Goal: Task Accomplishment & Management: Manage account settings

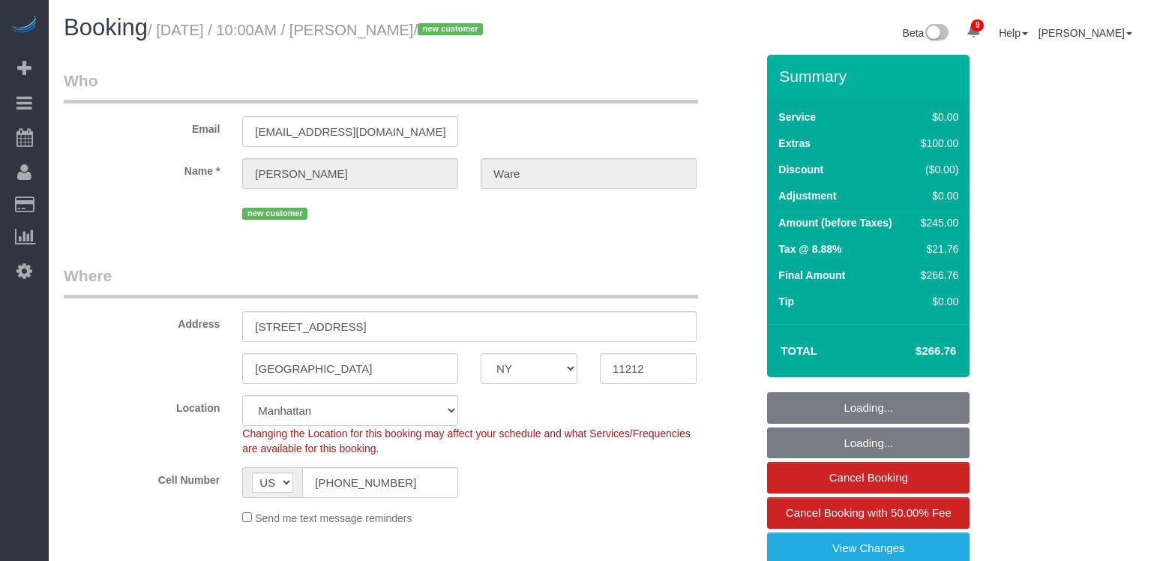
select select "NY"
select select "1"
select select "spot1"
select select "number:89"
select select "number:72"
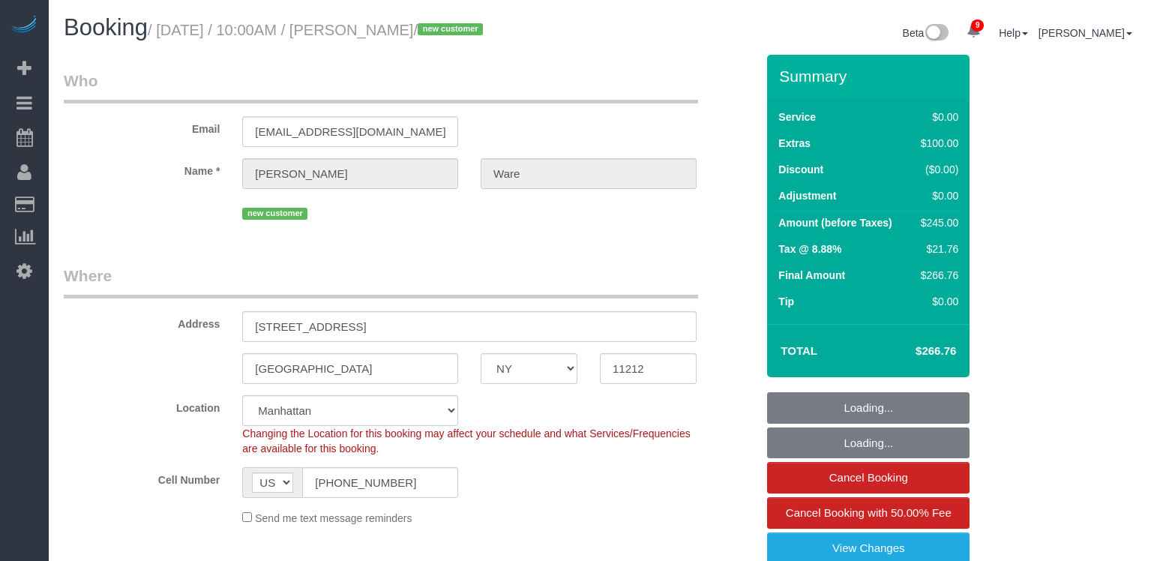
select select "number:14"
select select "number:5"
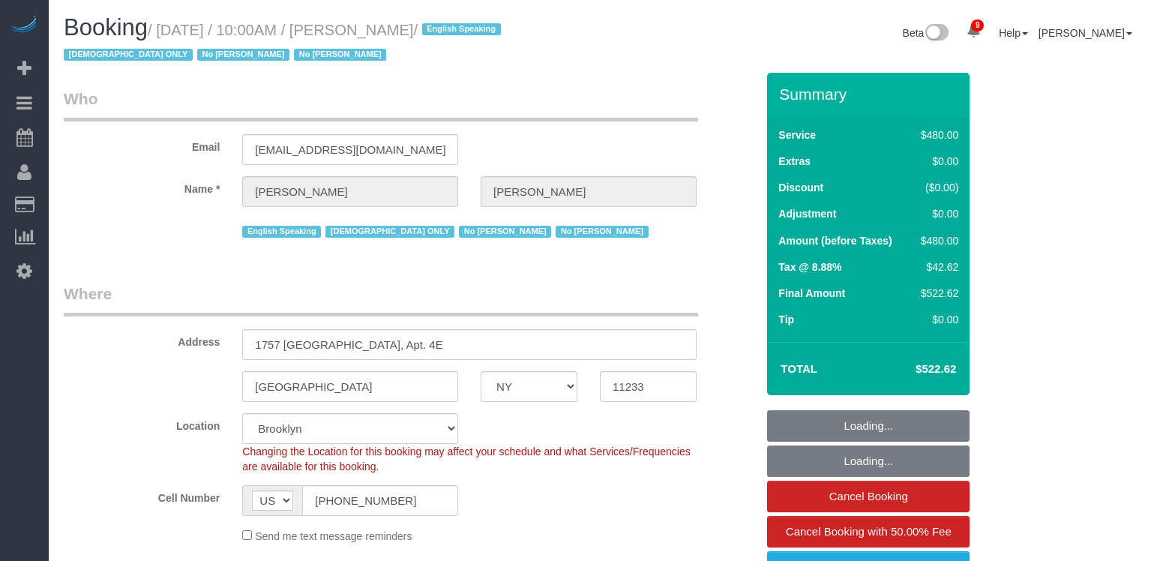
select select "NY"
select select "2"
select select "180"
select select "spot1"
select select "number:89"
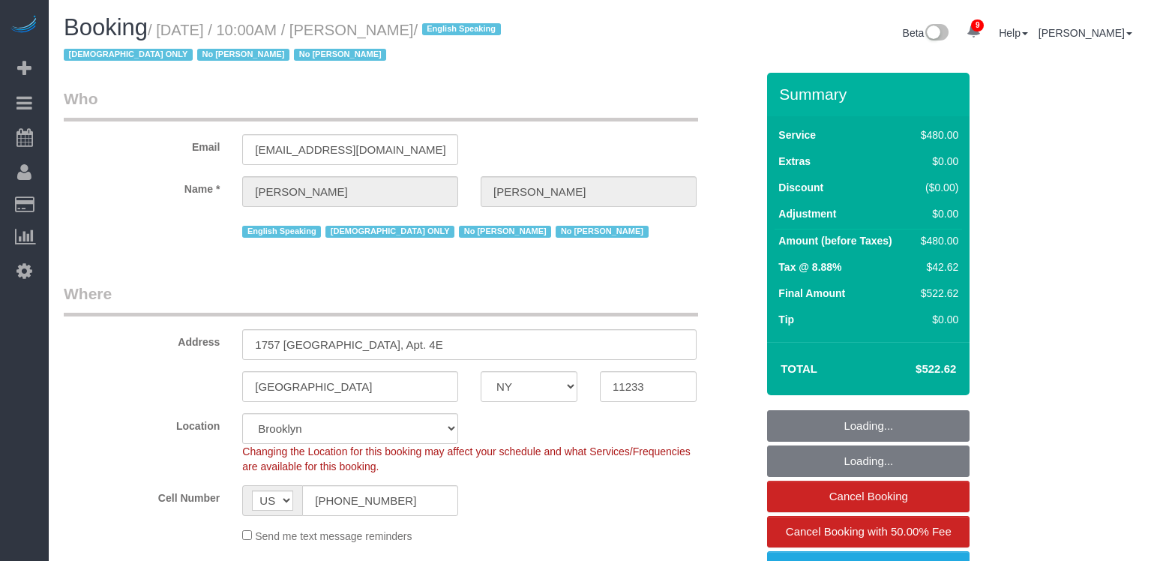
select select "number:90"
select select "number:15"
select select "number:5"
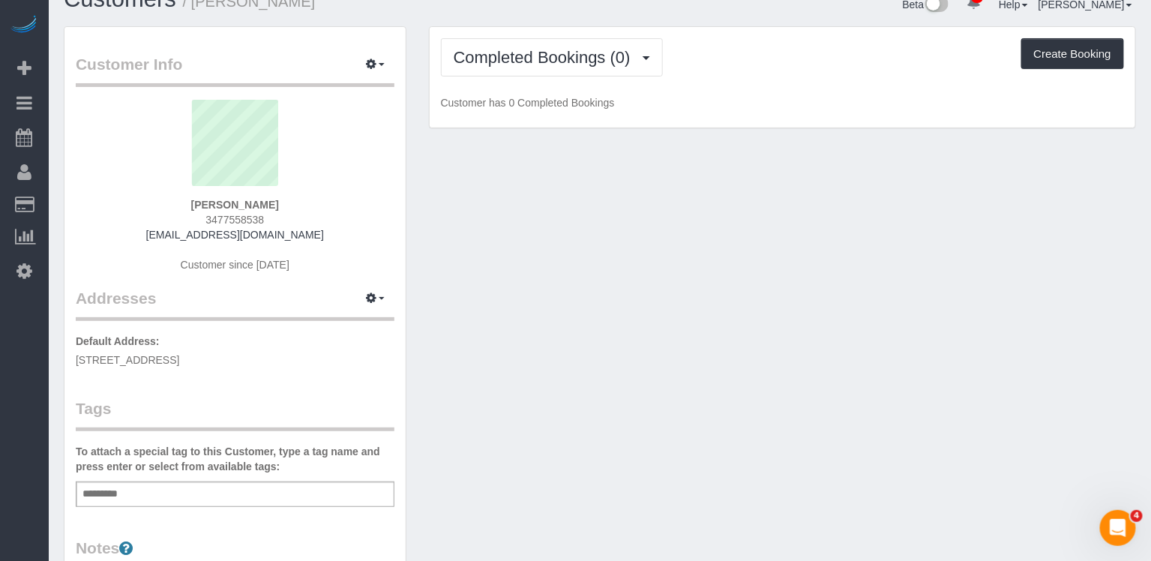
scroll to position [31, 0]
drag, startPoint x: 280, startPoint y: 356, endPoint x: 73, endPoint y: 351, distance: 207.1
click at [73, 353] on div "Customer Info Edit Contact Info Send Message Email Preferences Special Sales Ta…" at bounding box center [235, 512] width 341 height 974
copy span "461 Bristol Street, 1F, Brooklyn, NY 11212"
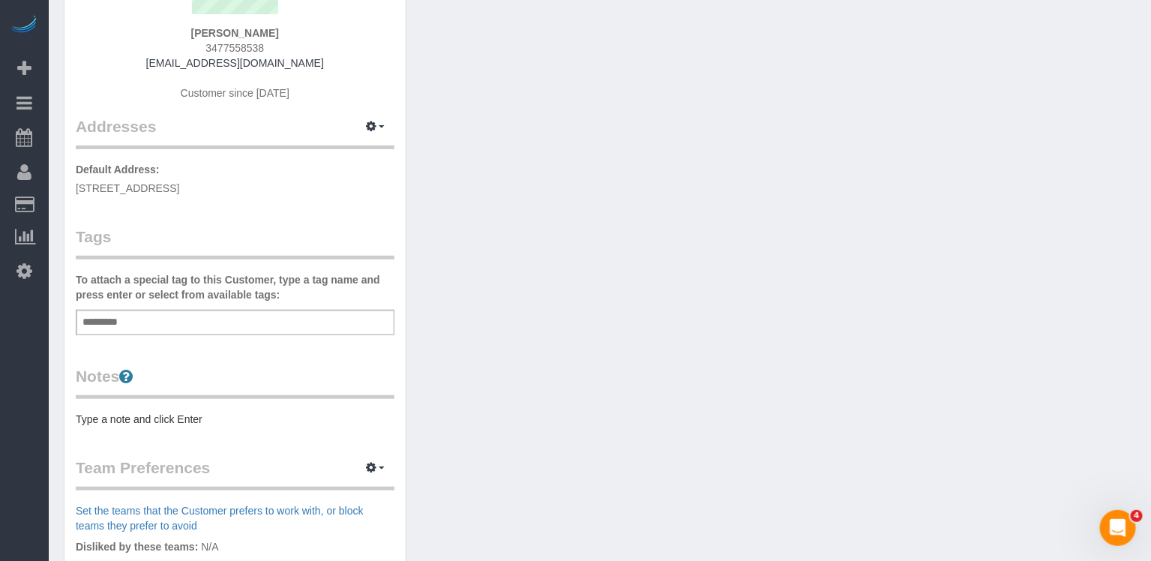
click at [170, 422] on pre "Type a note and click Enter" at bounding box center [235, 419] width 319 height 15
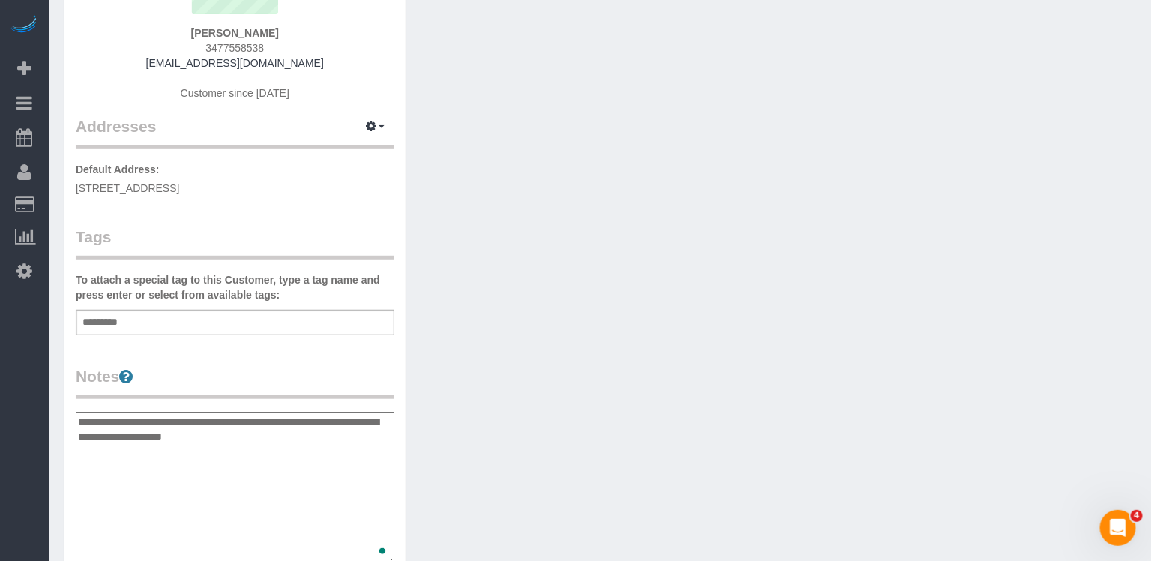
type textarea "**********"
click at [454, 388] on div "Customer Info Edit Contact Info Send Message Email Preferences Special Sales Ta…" at bounding box center [600, 420] width 1095 height 1133
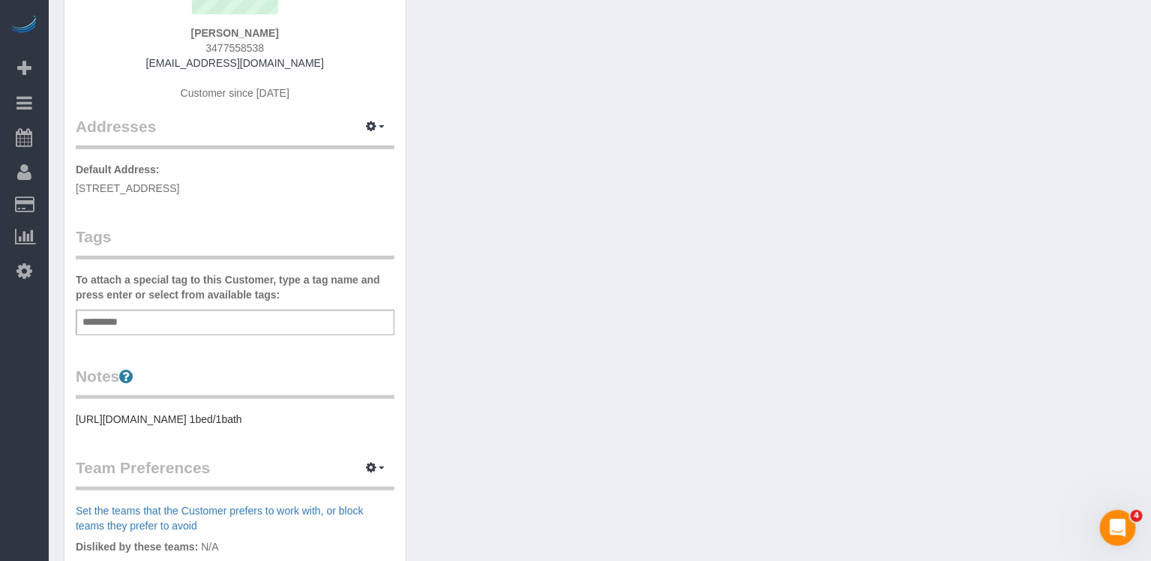
scroll to position [111, 0]
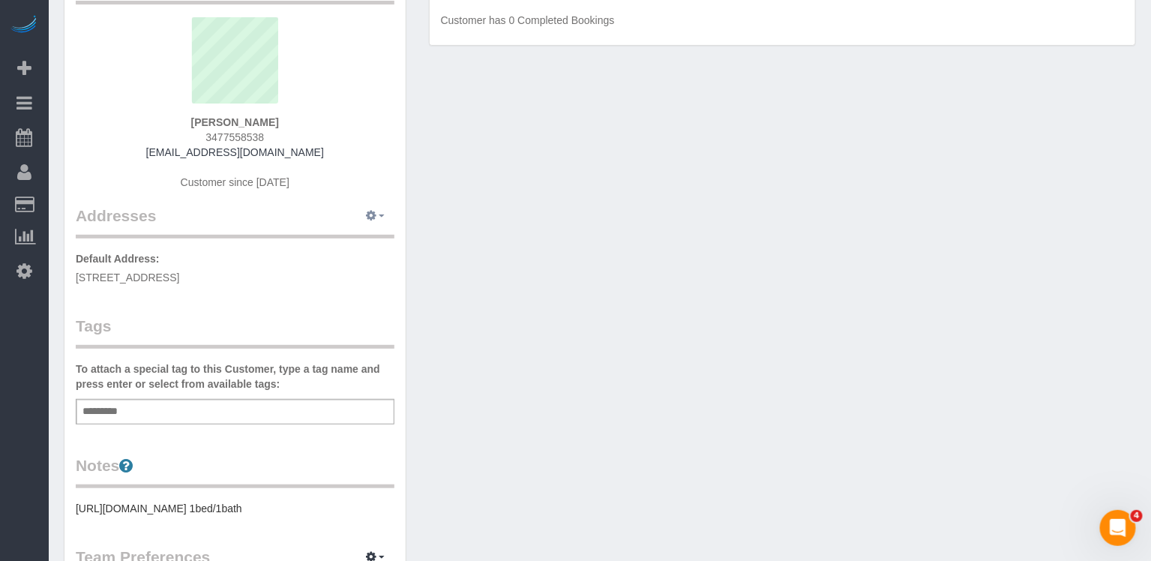
click at [383, 212] on button "button" at bounding box center [376, 216] width 38 height 23
click at [338, 246] on button "Manage Addresses" at bounding box center [333, 244] width 122 height 21
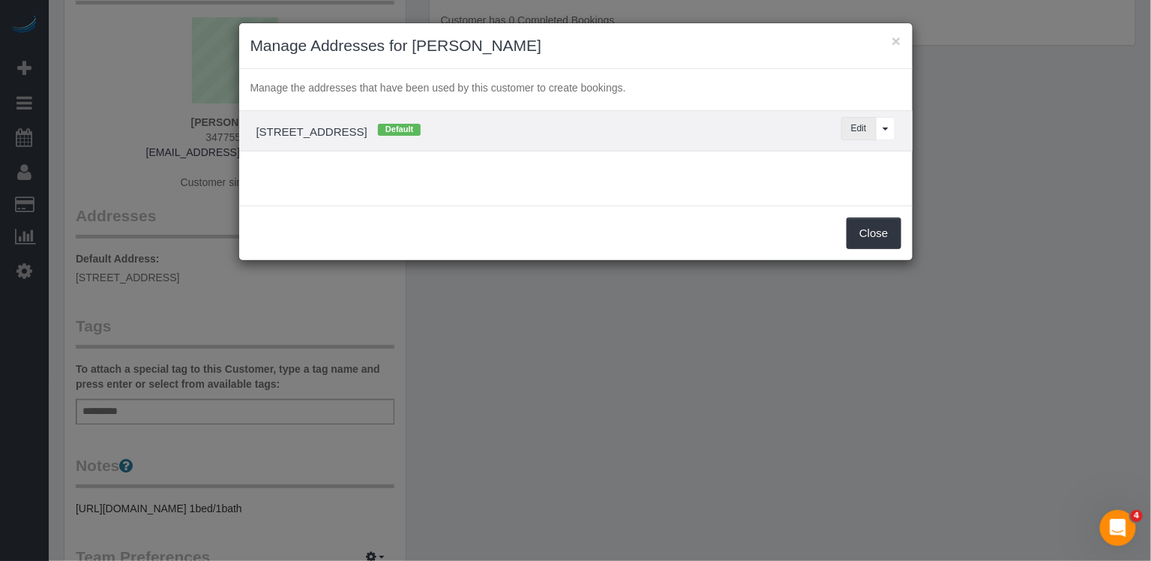
click at [852, 128] on button "Edit" at bounding box center [859, 128] width 35 height 23
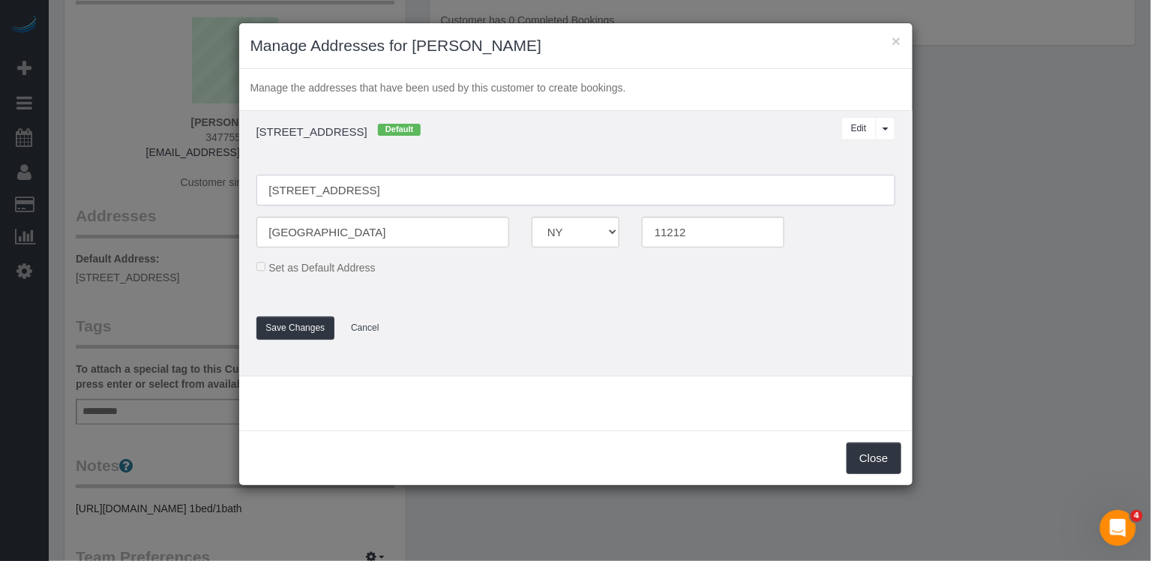
click at [364, 193] on input "461 Bristol Street, 1F" at bounding box center [576, 190] width 639 height 31
type input "[STREET_ADDRESS]"
click at [291, 330] on button "Save Changes" at bounding box center [296, 328] width 79 height 23
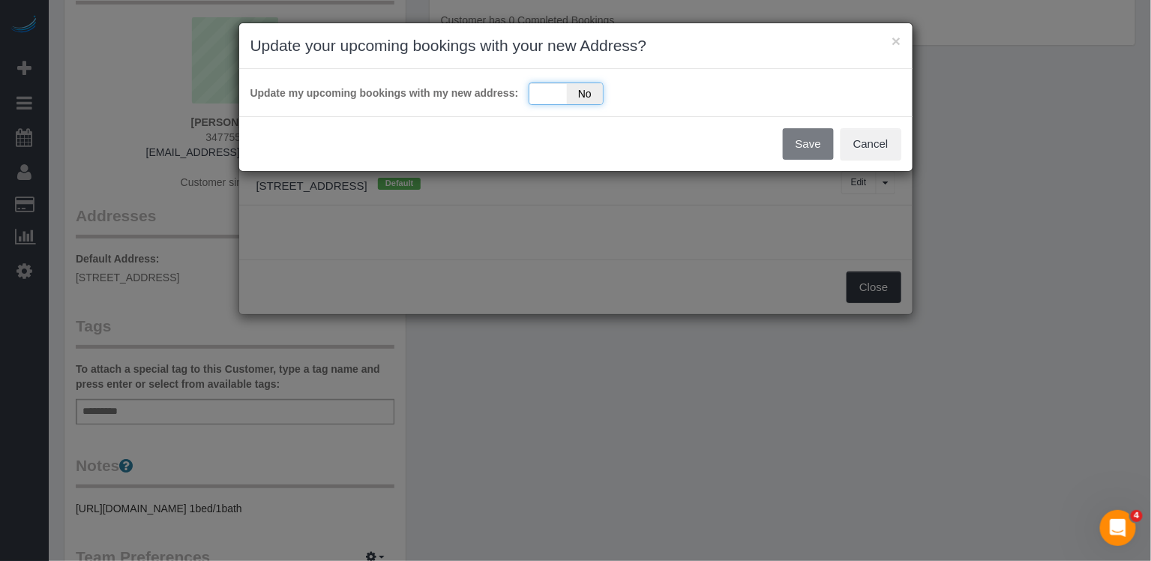
click at [575, 91] on span "No" at bounding box center [585, 93] width 37 height 21
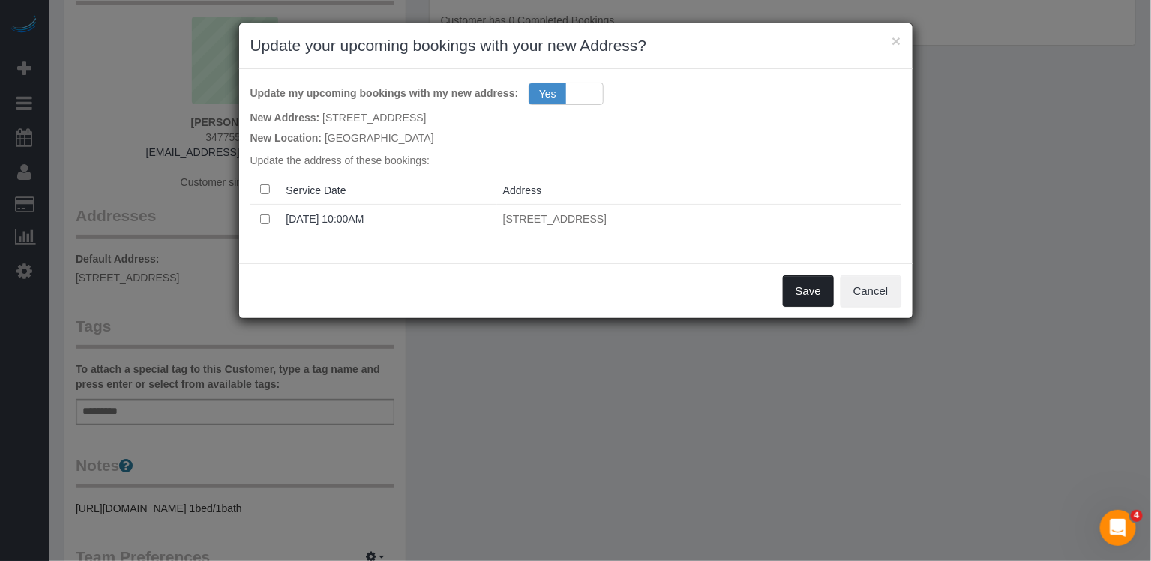
click at [815, 293] on button "Save" at bounding box center [808, 291] width 51 height 32
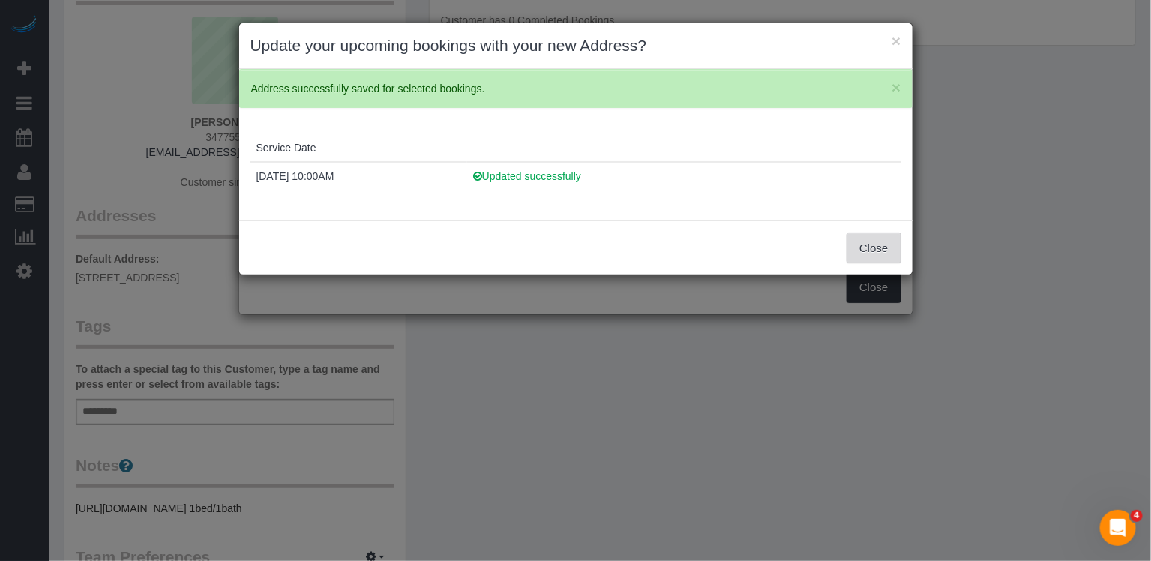
click at [870, 254] on button "Close" at bounding box center [874, 249] width 54 height 32
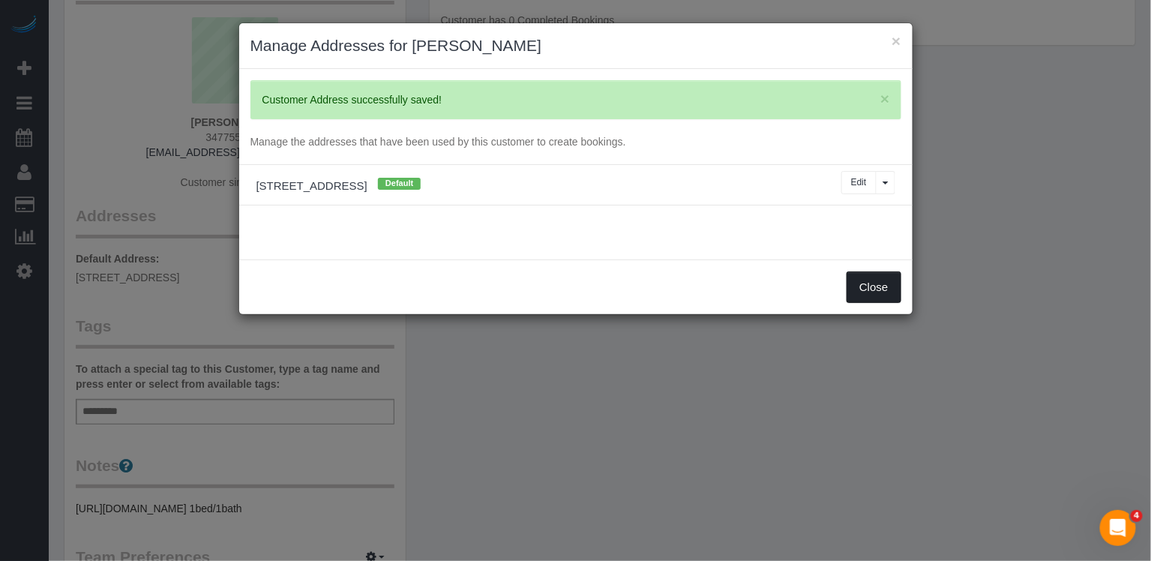
click at [869, 290] on button "Close" at bounding box center [874, 288] width 54 height 32
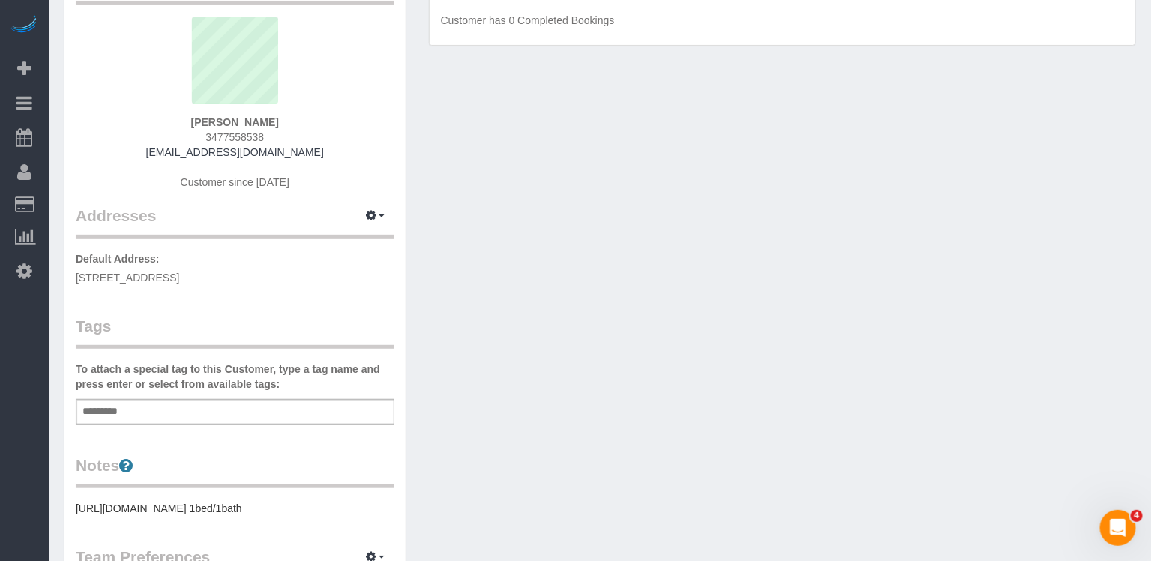
scroll to position [0, 0]
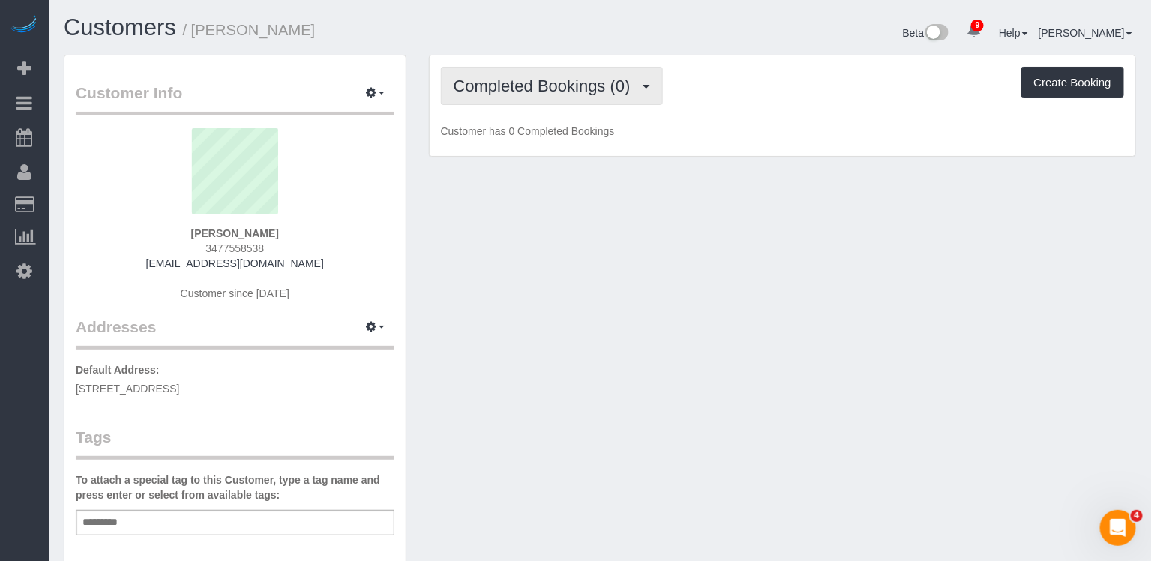
click at [562, 89] on span "Completed Bookings (0)" at bounding box center [546, 86] width 185 height 19
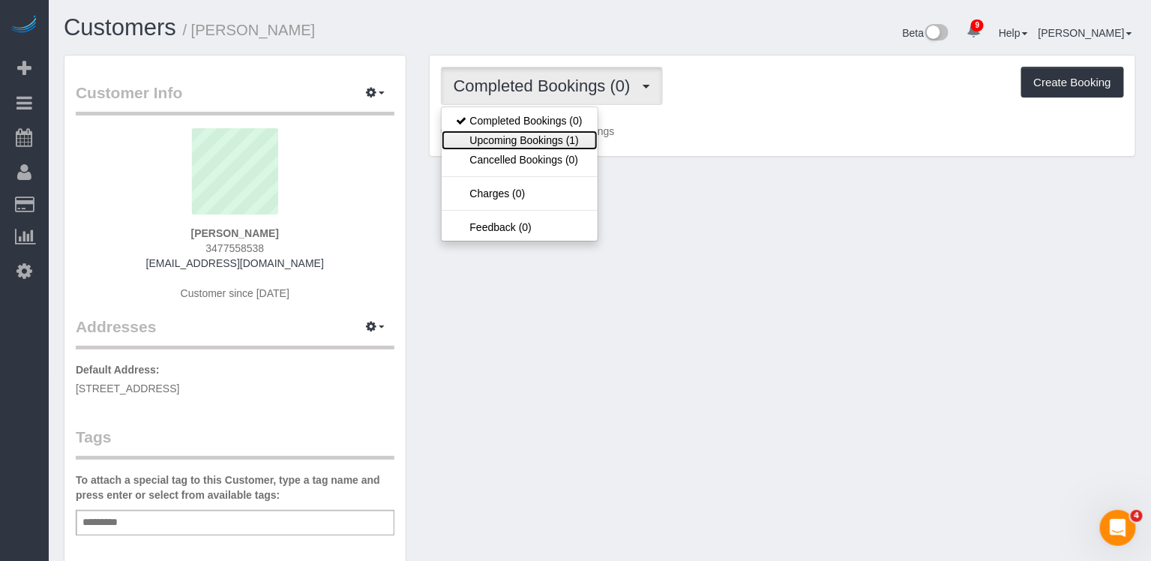
click at [539, 132] on link "Upcoming Bookings (1)" at bounding box center [520, 141] width 156 height 20
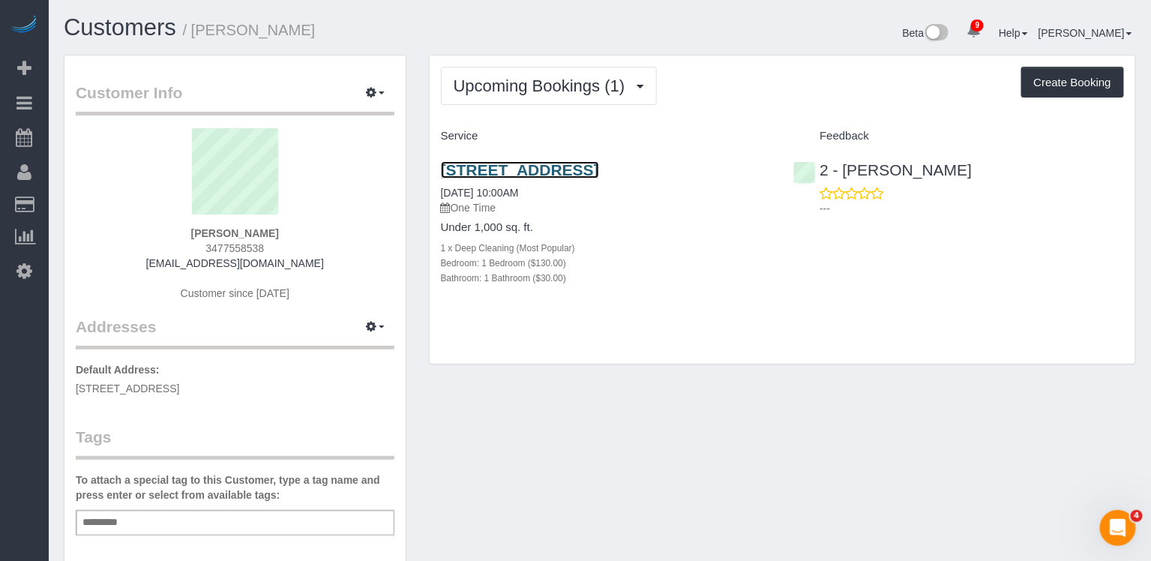
click at [550, 169] on link "[STREET_ADDRESS]" at bounding box center [520, 169] width 158 height 17
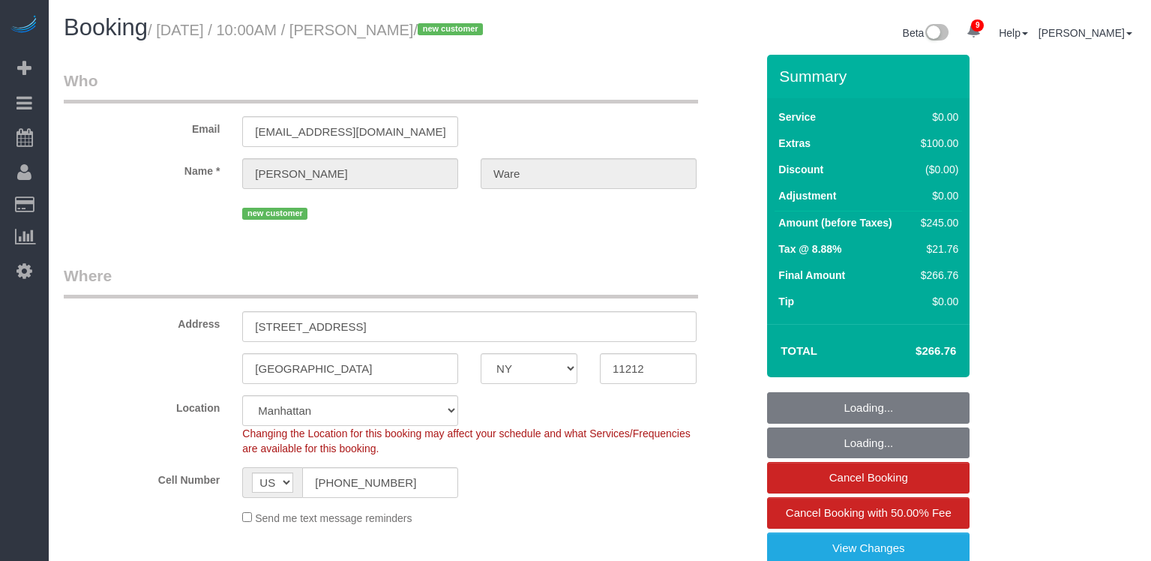
select select "NY"
select select "1"
select select "spot1"
select select "number:89"
select select "number:72"
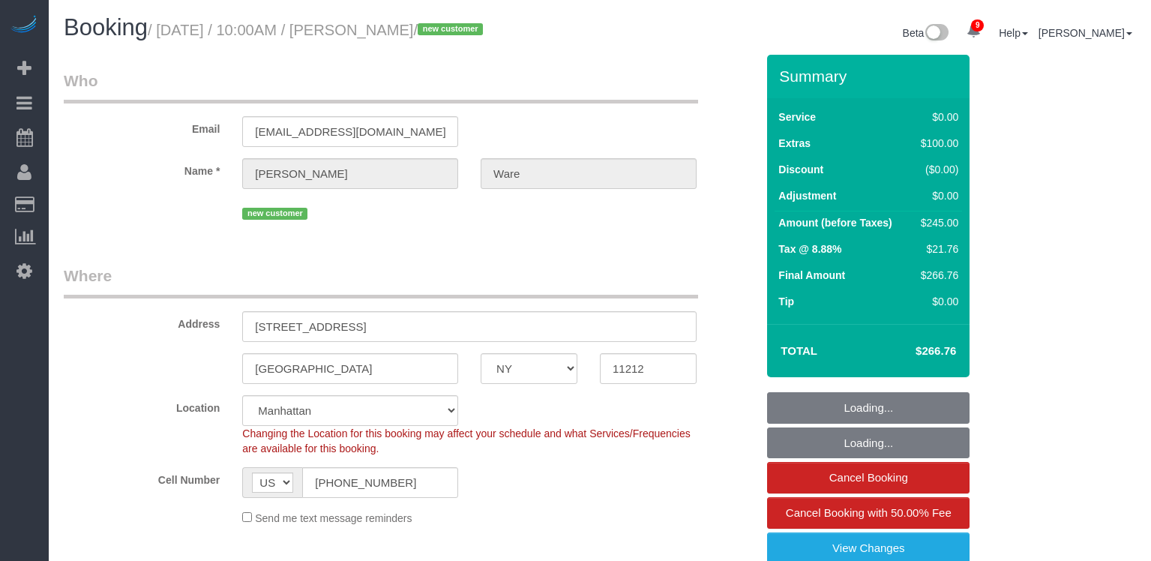
select select "number:14"
select select "number:5"
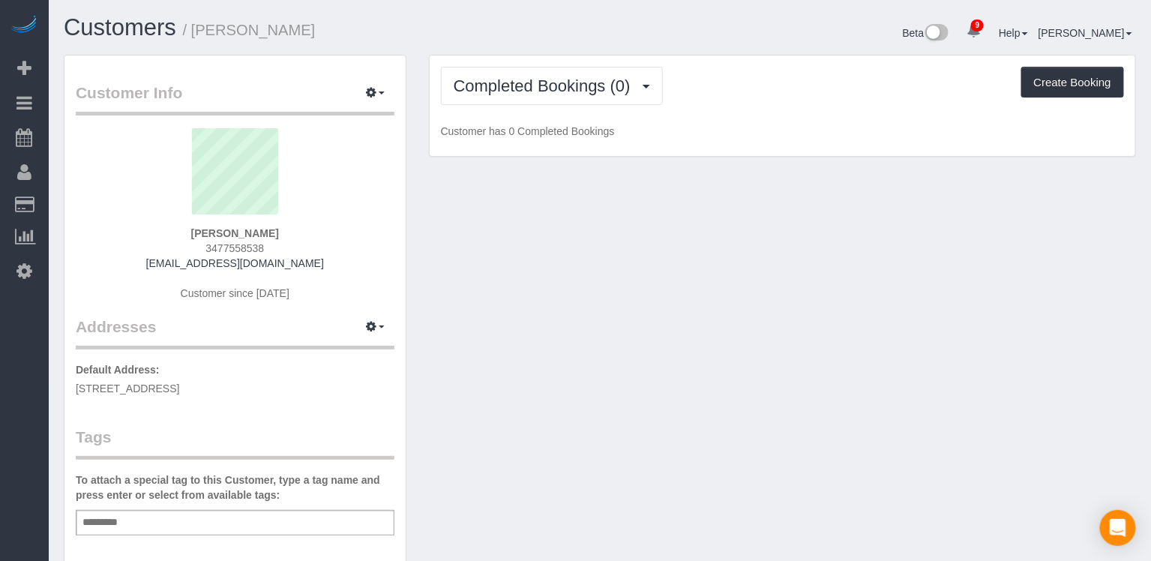
click at [101, 519] on input "text" at bounding box center [105, 523] width 52 height 20
type input "*******"
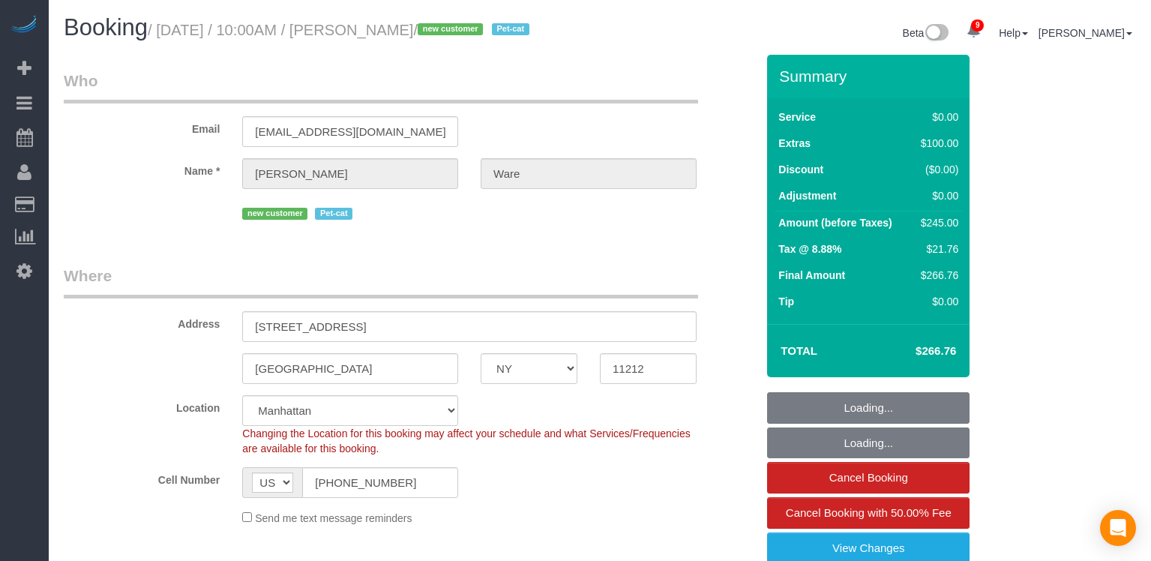
select select "NY"
select select "1"
select select "spot1"
select select "number:89"
select select "number:72"
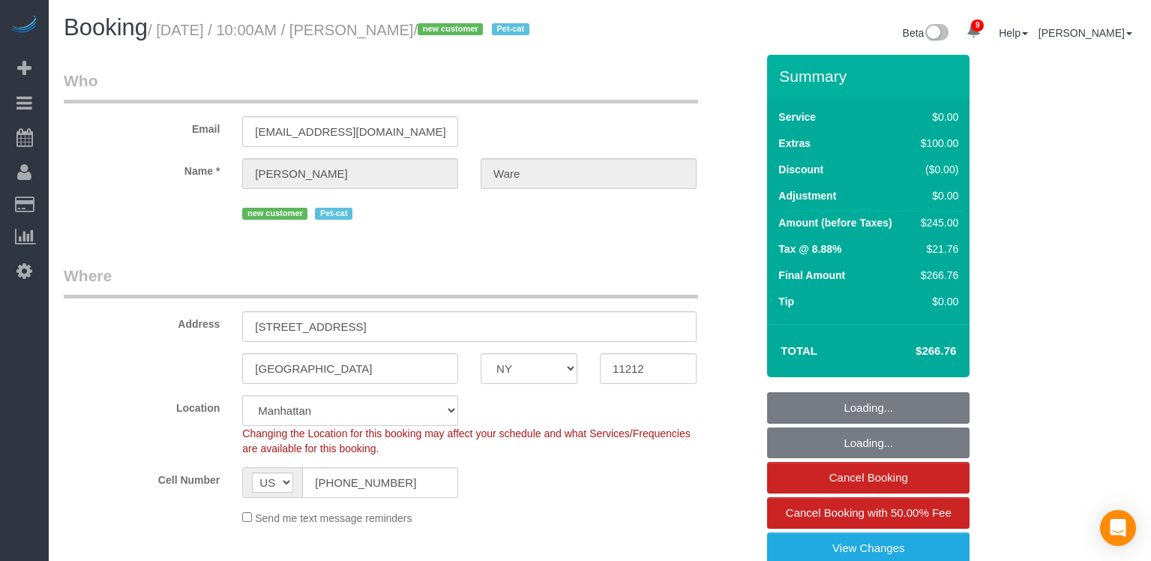
select select "number:14"
select select "number:5"
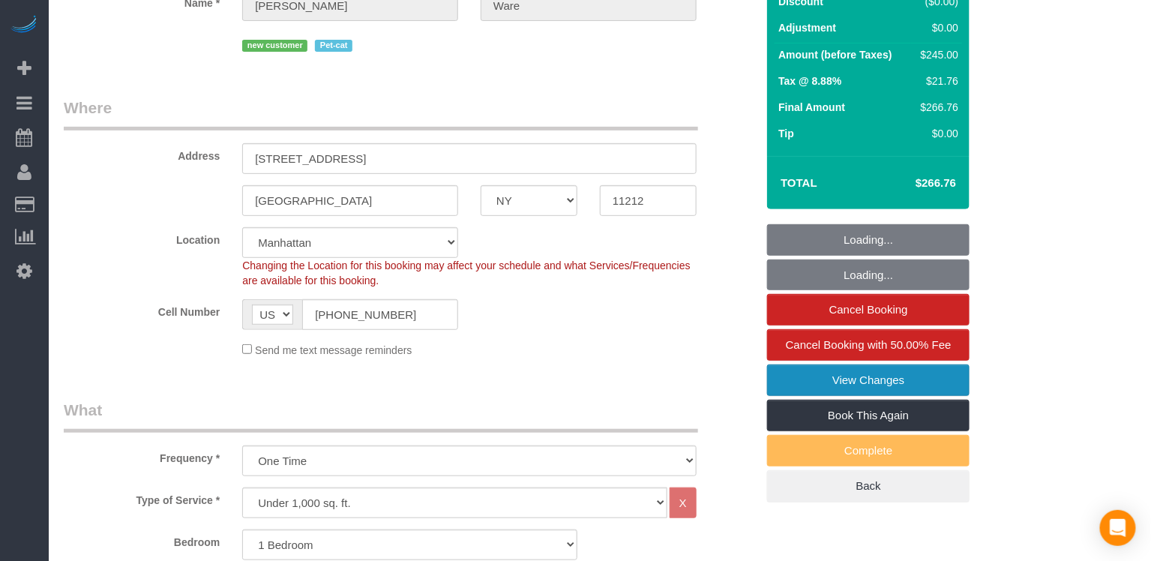
click at [786, 396] on link "View Changes" at bounding box center [868, 381] width 203 height 32
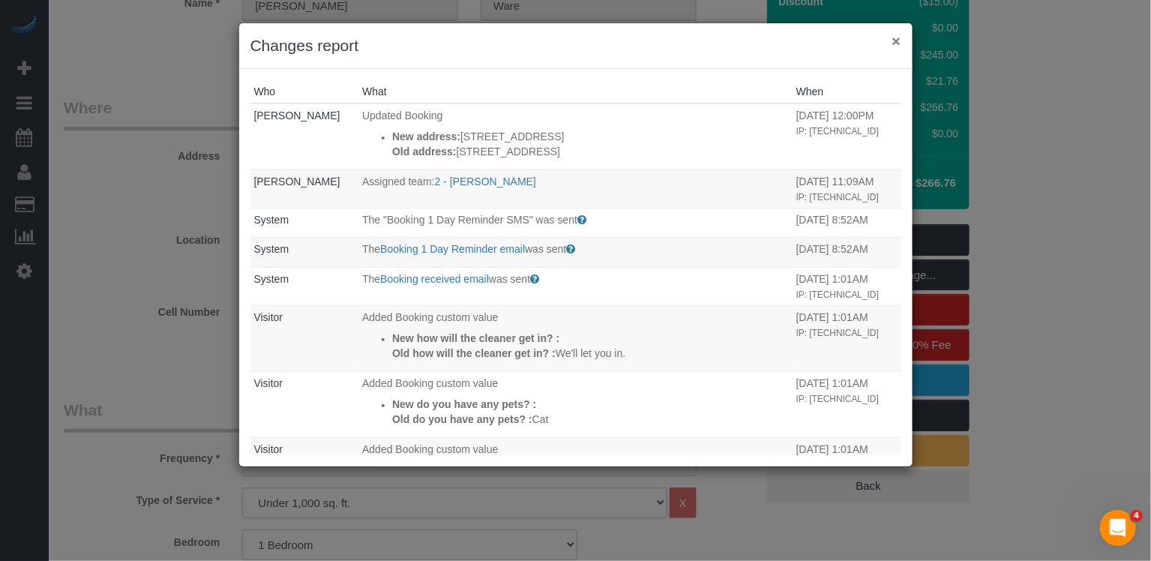
click at [894, 44] on button "×" at bounding box center [896, 41] width 9 height 16
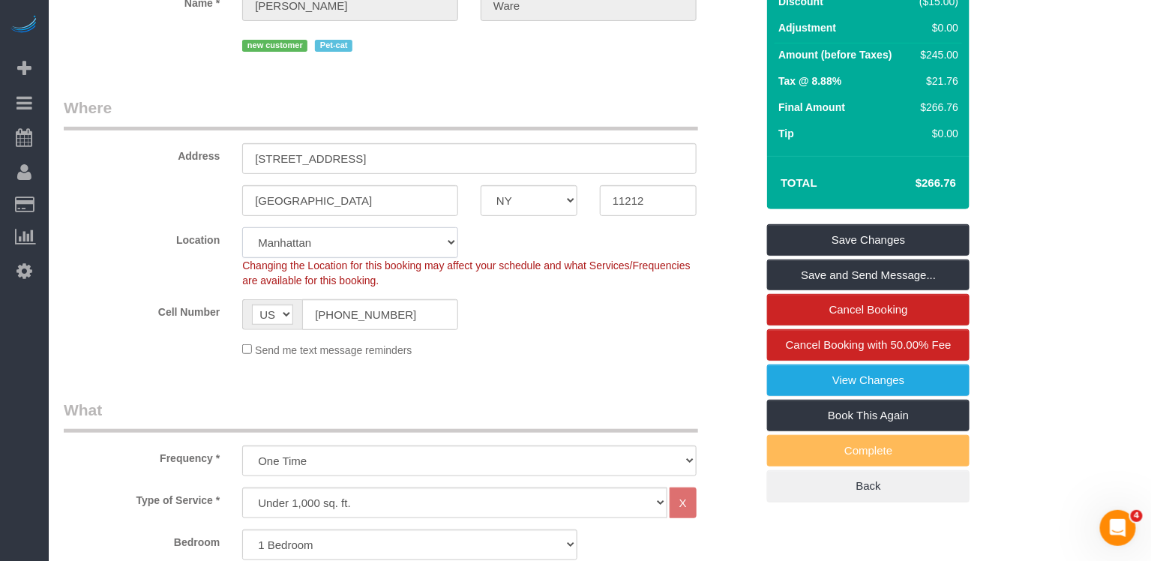
click at [339, 258] on select "Manhattan Austin Boston Bronx Brooklyn Charlotte Denver New Jersey Portland Que…" at bounding box center [350, 242] width 216 height 31
select select "6"
click at [242, 245] on select "Manhattan Austin Boston Bronx Brooklyn Charlotte Denver New Jersey Portland Que…" at bounding box center [350, 242] width 216 height 31
select select "object:2024"
select select "1"
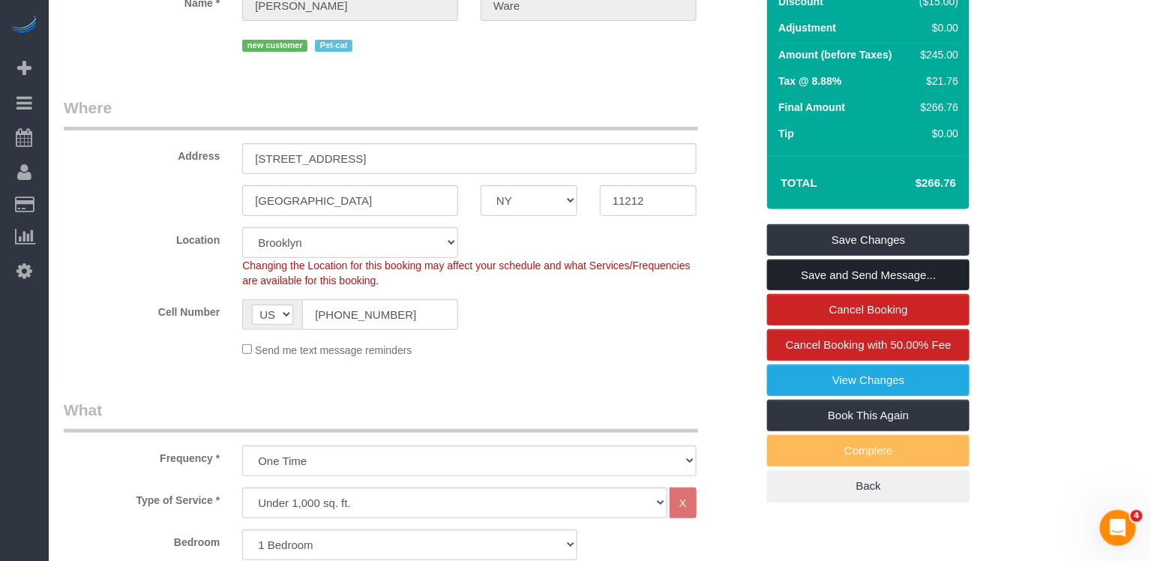
click at [831, 291] on link "Save and Send Message..." at bounding box center [868, 276] width 203 height 32
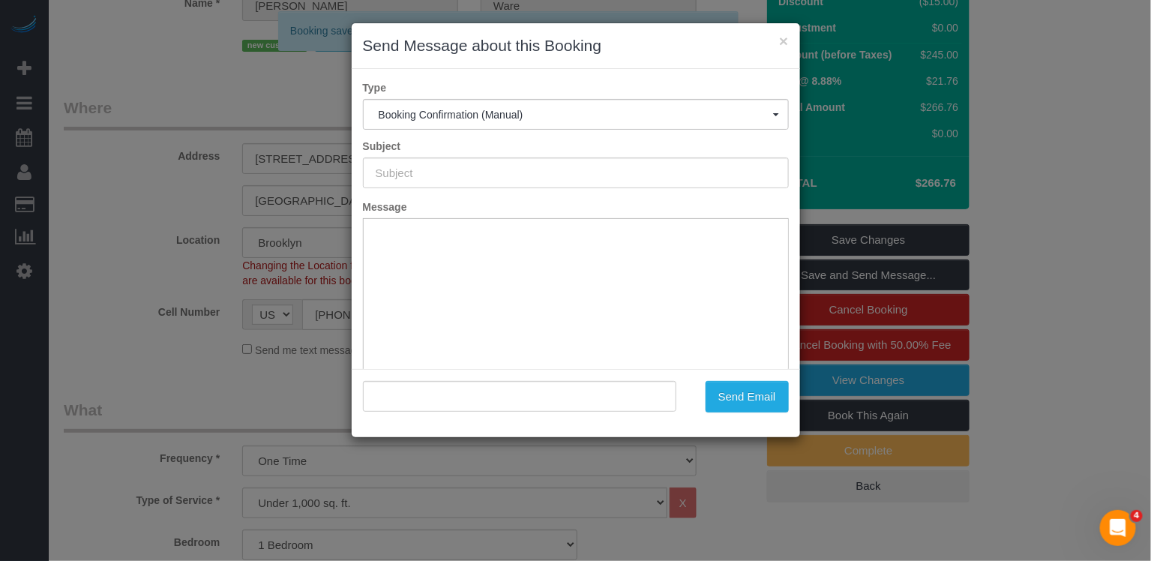
type input "Cleaning Confirmed for 08/16/2025 at 10:00am"
type input ""Kadiatou Ware" <kadiatouware9@gmail.com>"
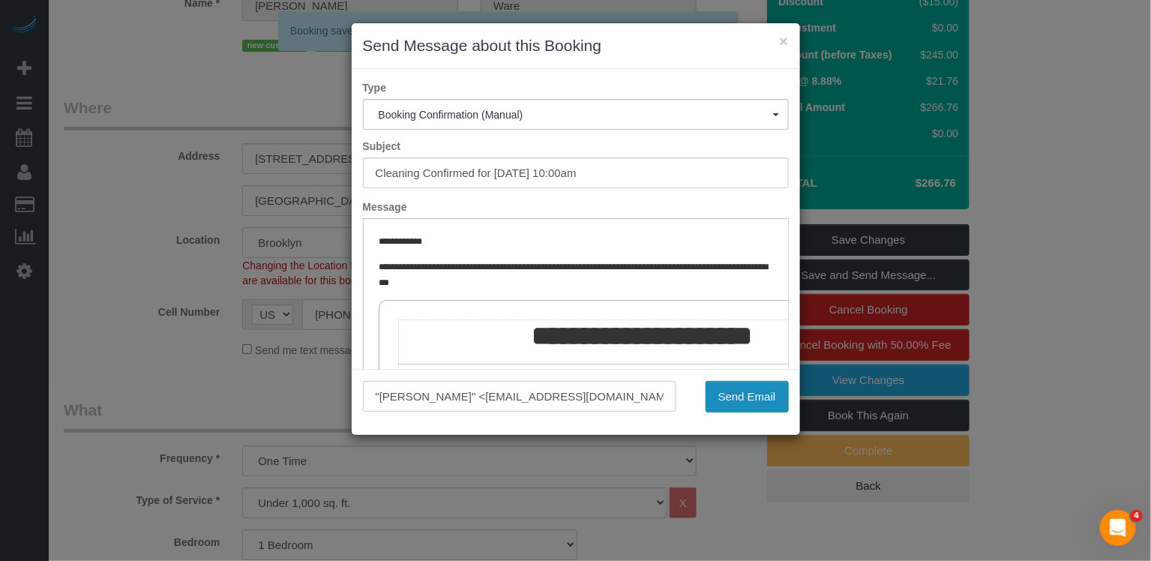
click at [725, 392] on button "Send Email" at bounding box center [747, 397] width 83 height 32
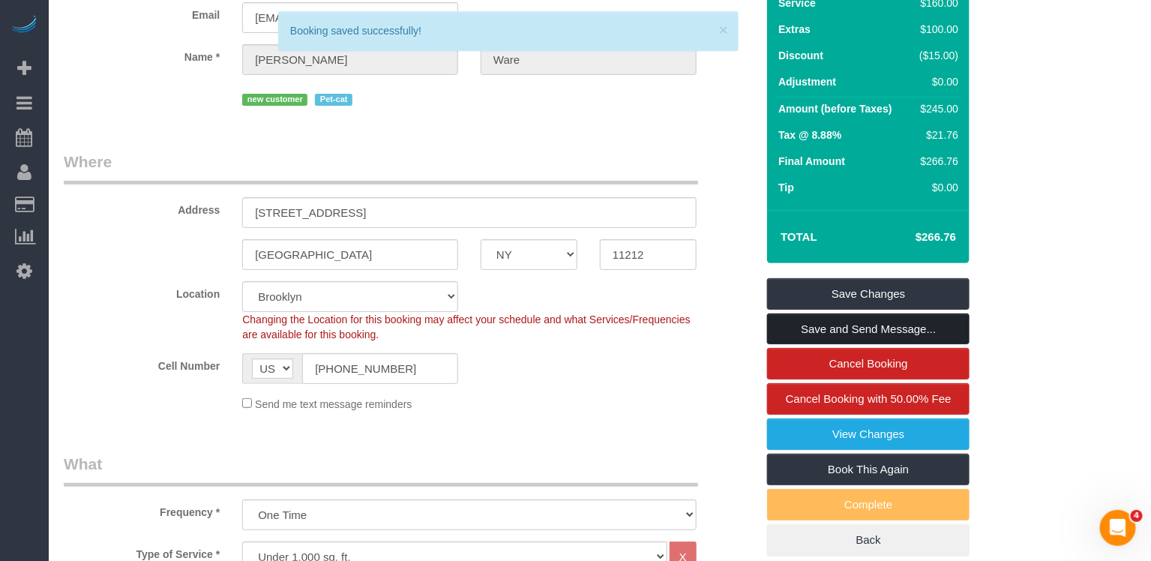
scroll to position [221, 0]
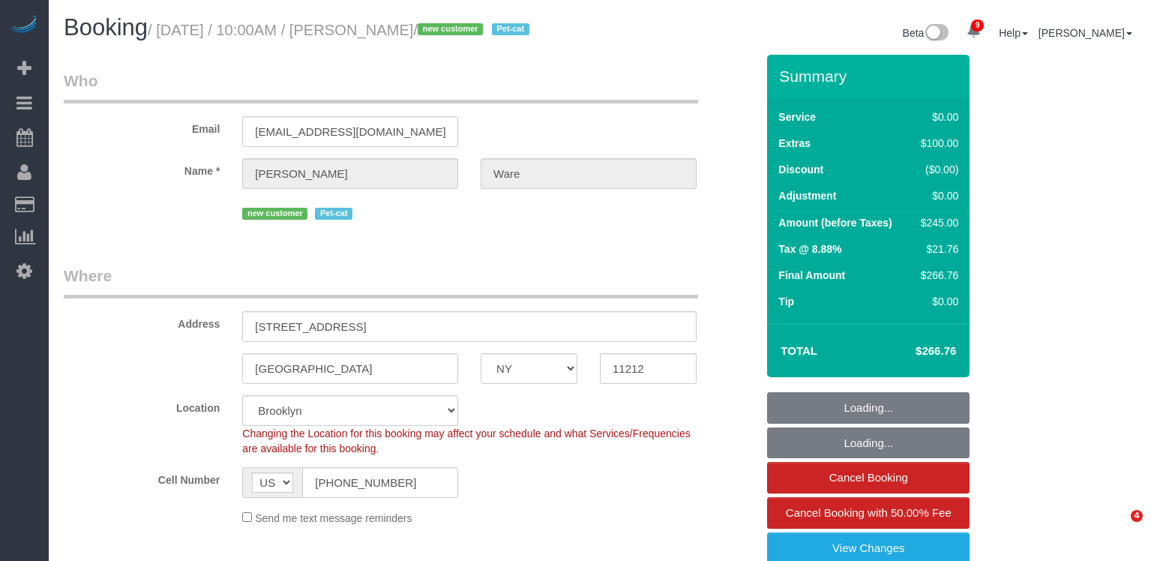
select select "NY"
select select "1"
select select "number:89"
select select "number:72"
select select "number:14"
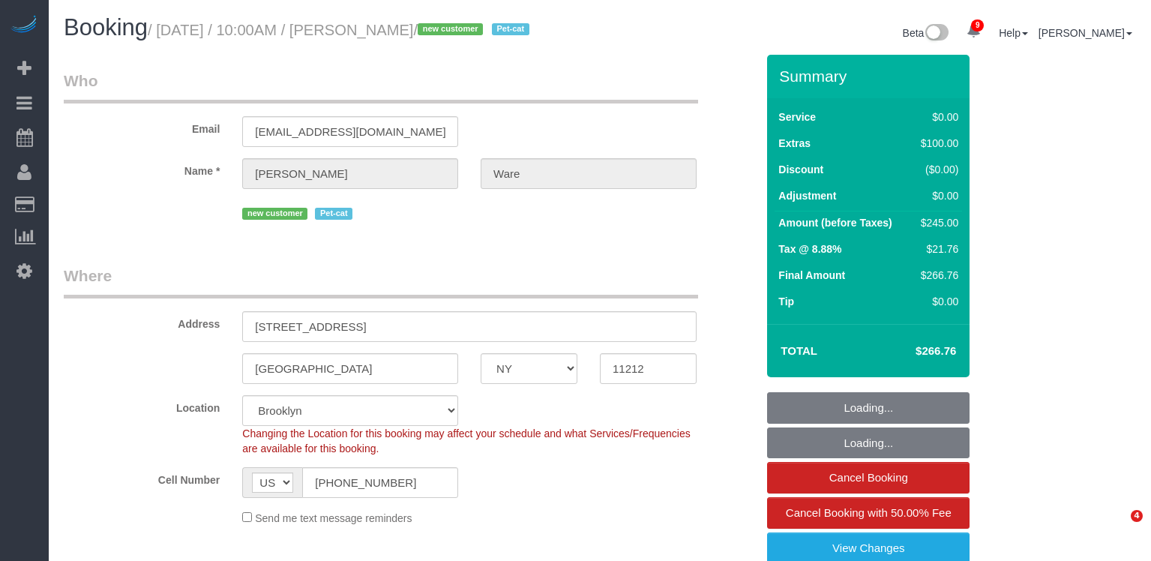
select select "number:5"
select select "spot57"
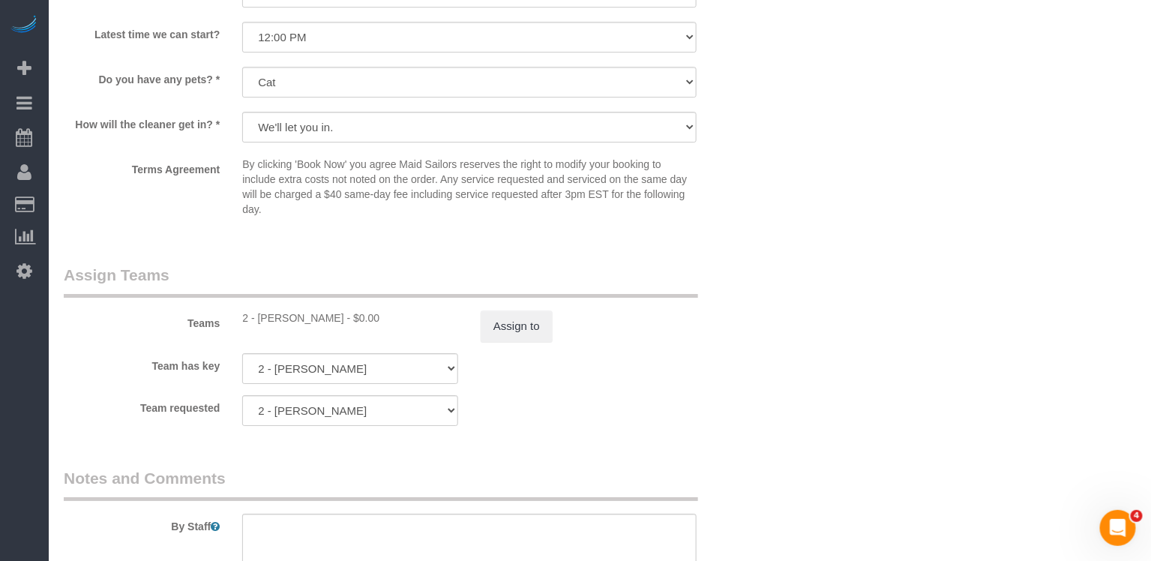
scroll to position [1805, 0]
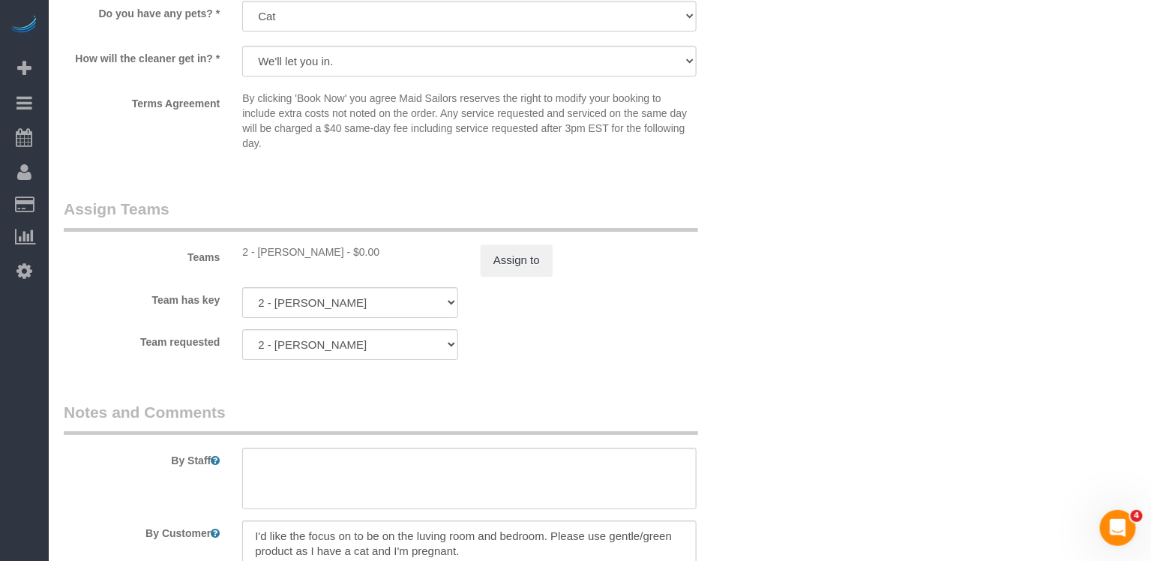
click at [515, 260] on div "Teams 2 - [PERSON_NAME] - $0.00 Assign to" at bounding box center [410, 237] width 715 height 78
click at [511, 276] on button "Assign to" at bounding box center [517, 261] width 72 height 32
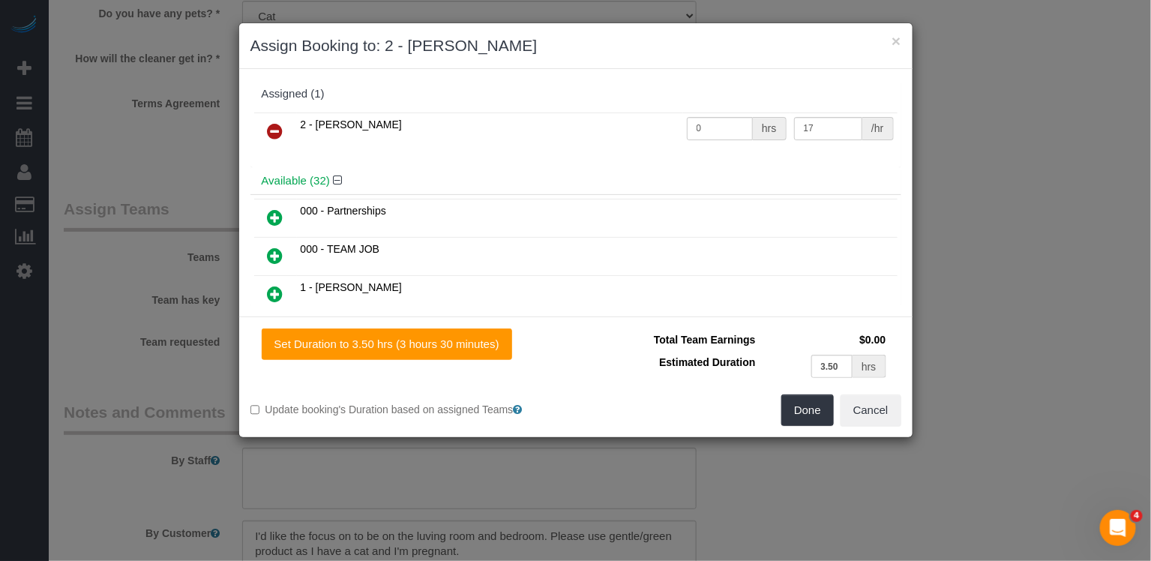
click at [272, 123] on icon at bounding box center [276, 131] width 16 height 18
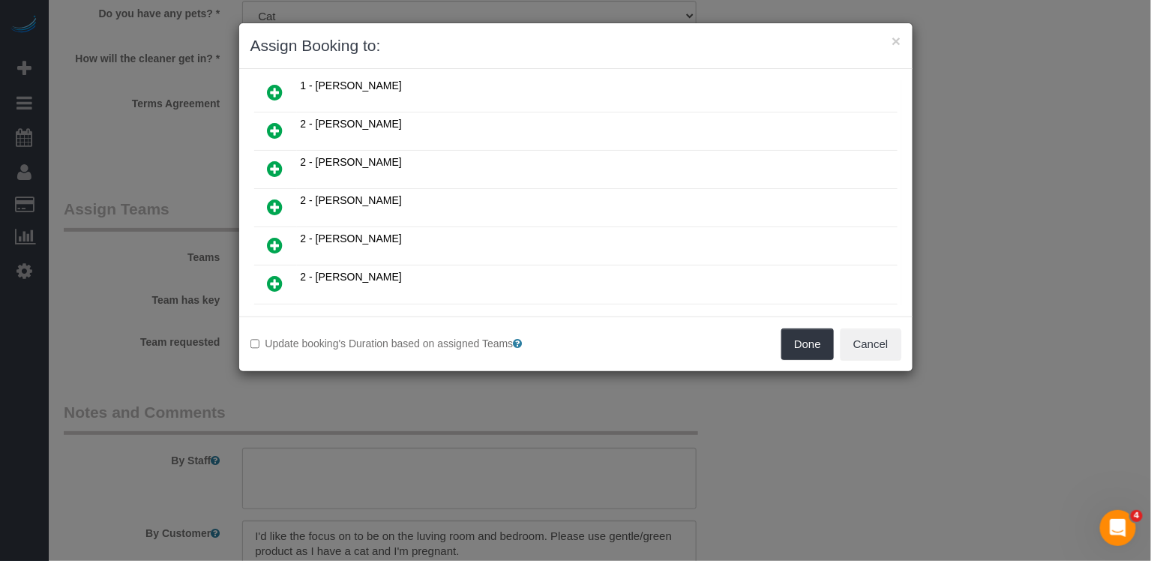
click at [274, 236] on icon at bounding box center [276, 245] width 16 height 18
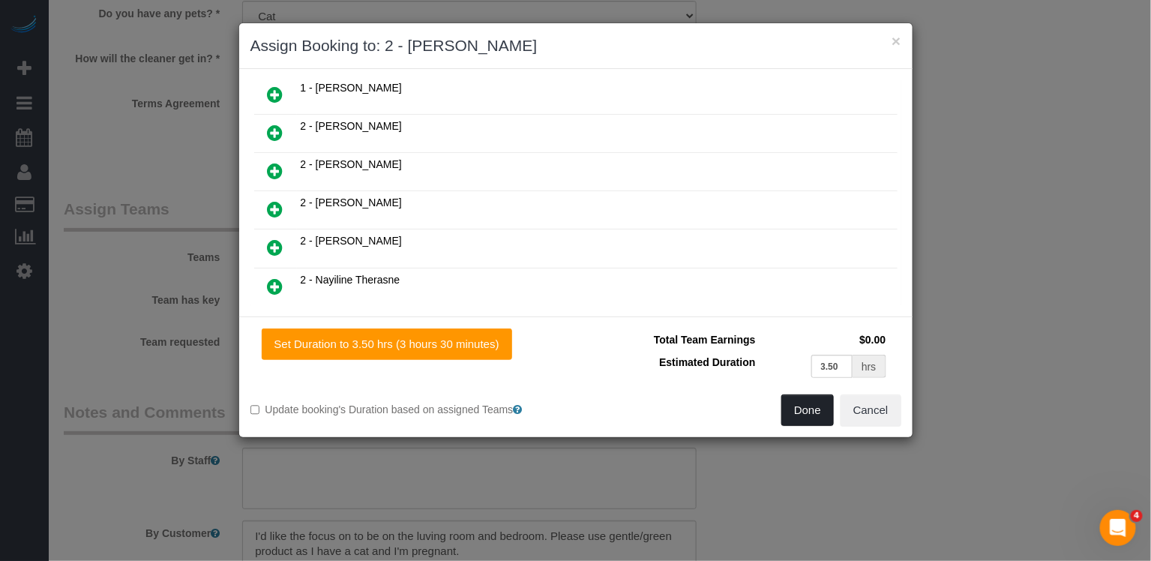
click at [816, 406] on button "Done" at bounding box center [808, 411] width 53 height 32
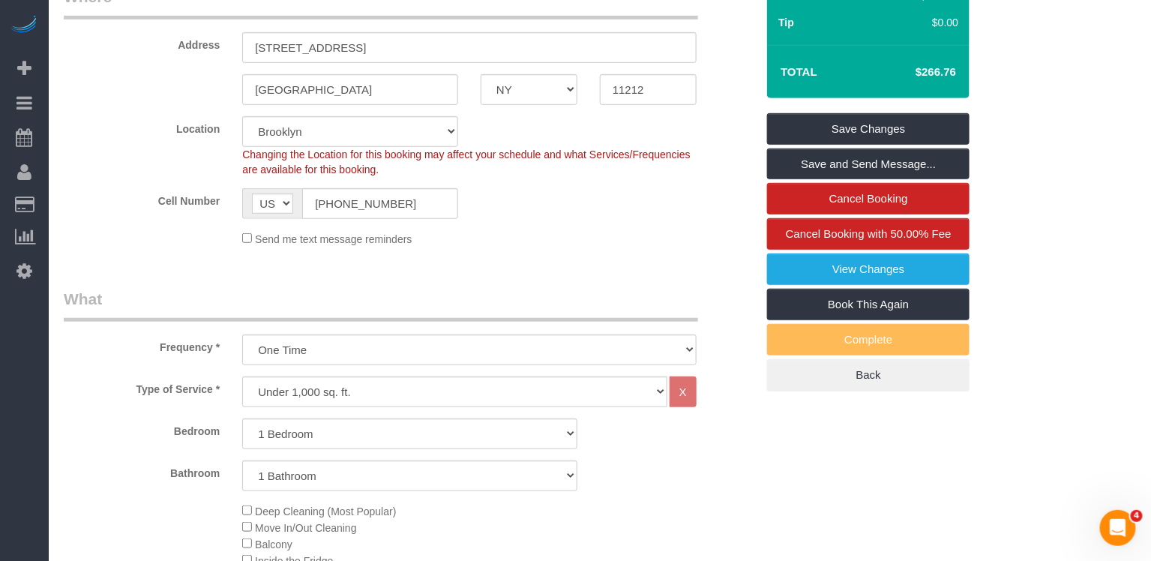
scroll to position [0, 0]
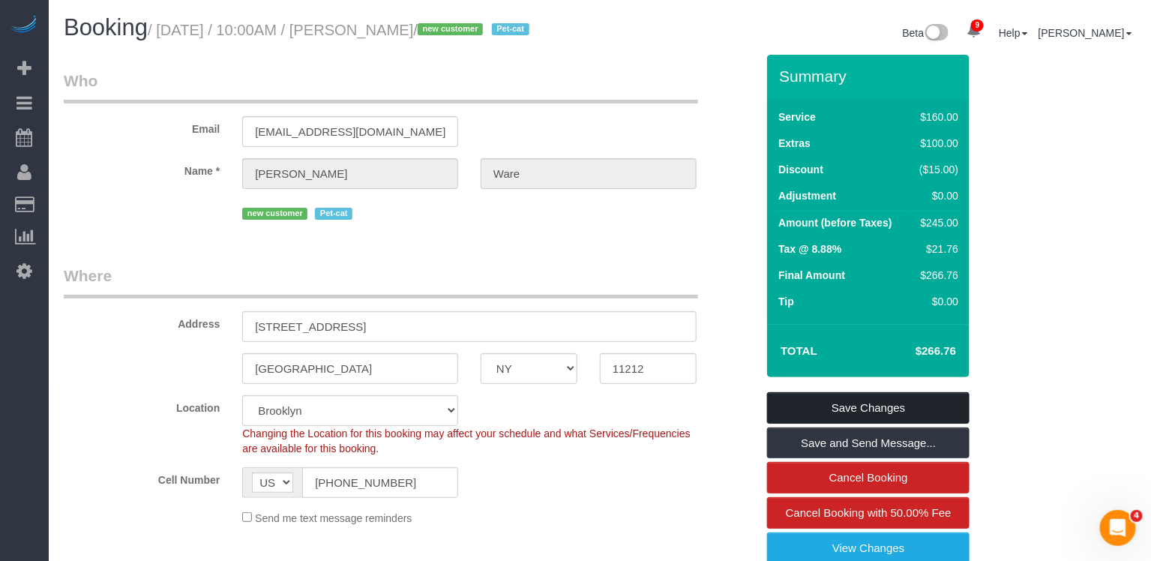
click at [838, 424] on link "Save Changes" at bounding box center [868, 408] width 203 height 32
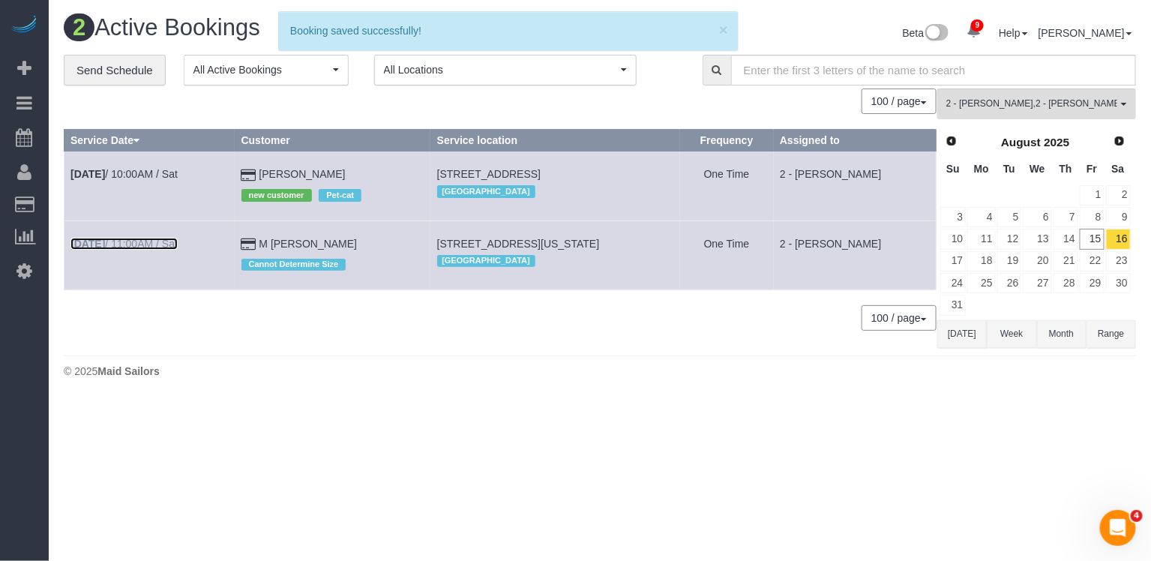
click at [170, 244] on link "[DATE] 11:00AM / Sat" at bounding box center [124, 244] width 107 height 12
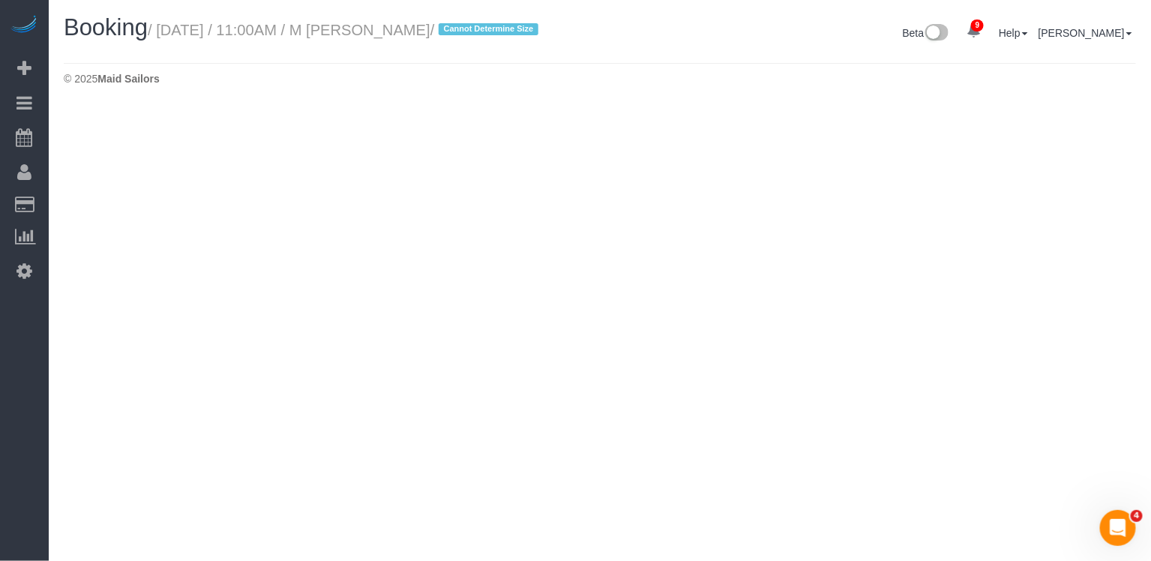
select select "NY"
select select "number:89"
select select "number:72"
select select "number:15"
select select "number:5"
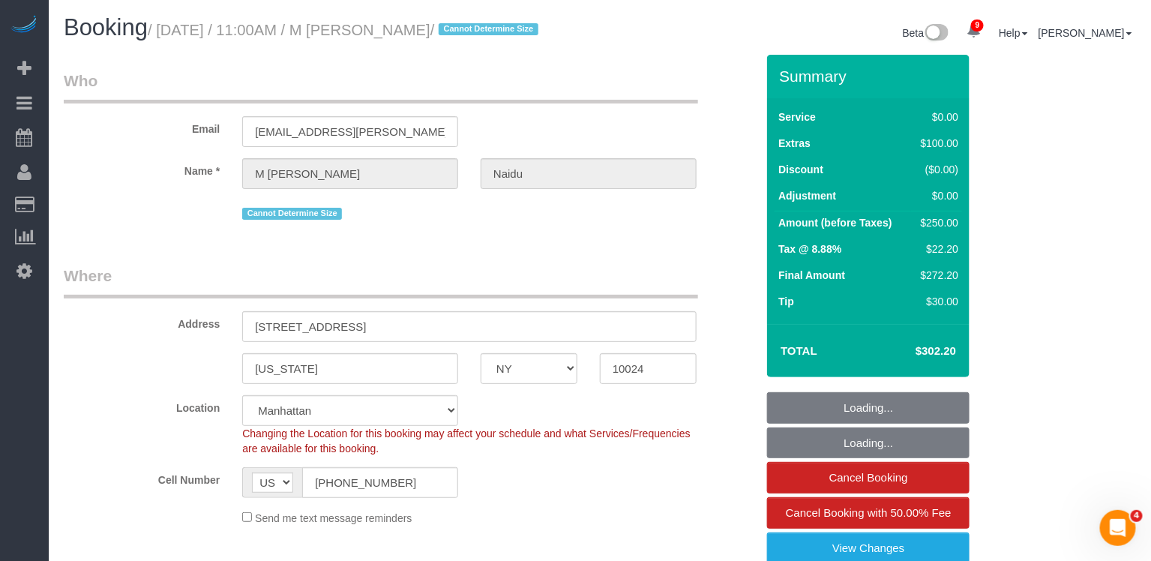
select select "object:7590"
select select "string:stripe-pm_1QwDPQ4VGloSiKo7F4GgMdsb"
select select "spot113"
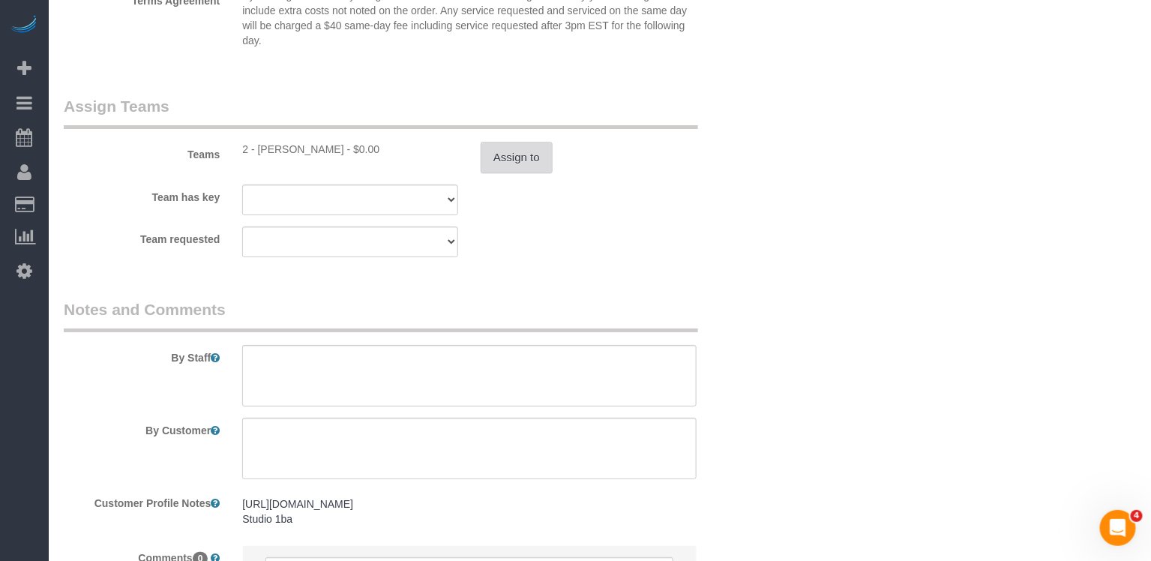
scroll to position [1892, 0]
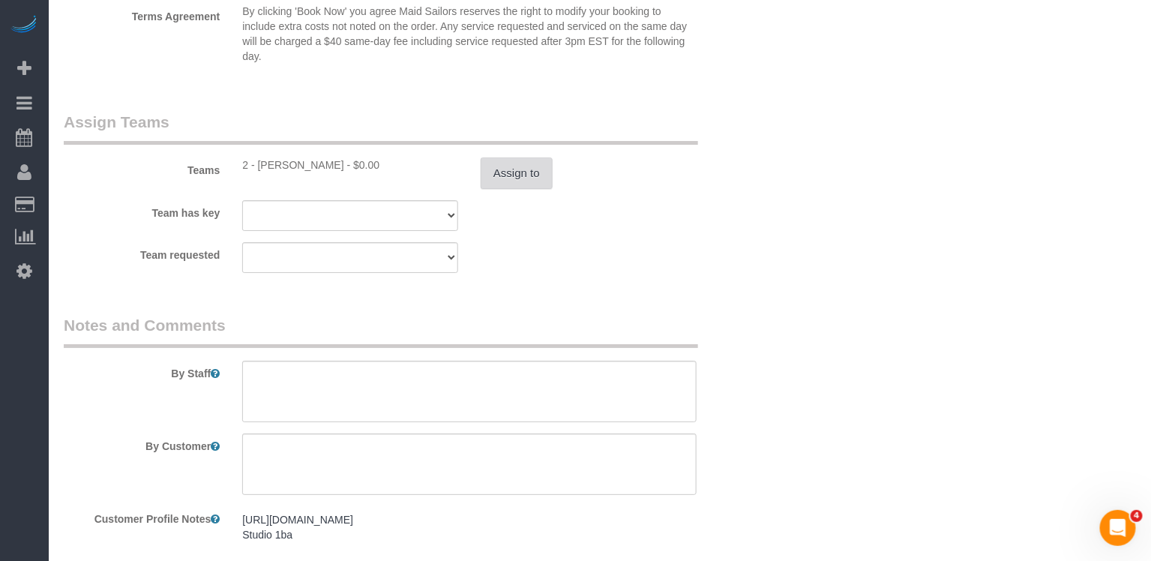
click at [515, 189] on button "Assign to" at bounding box center [517, 174] width 72 height 32
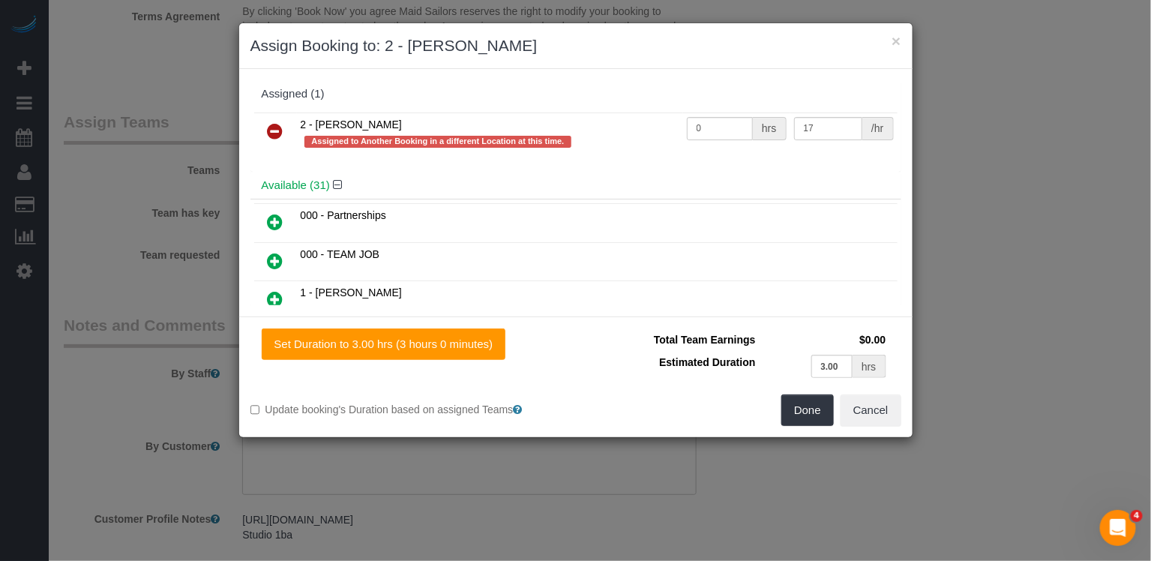
click at [266, 130] on link at bounding box center [275, 132] width 35 height 30
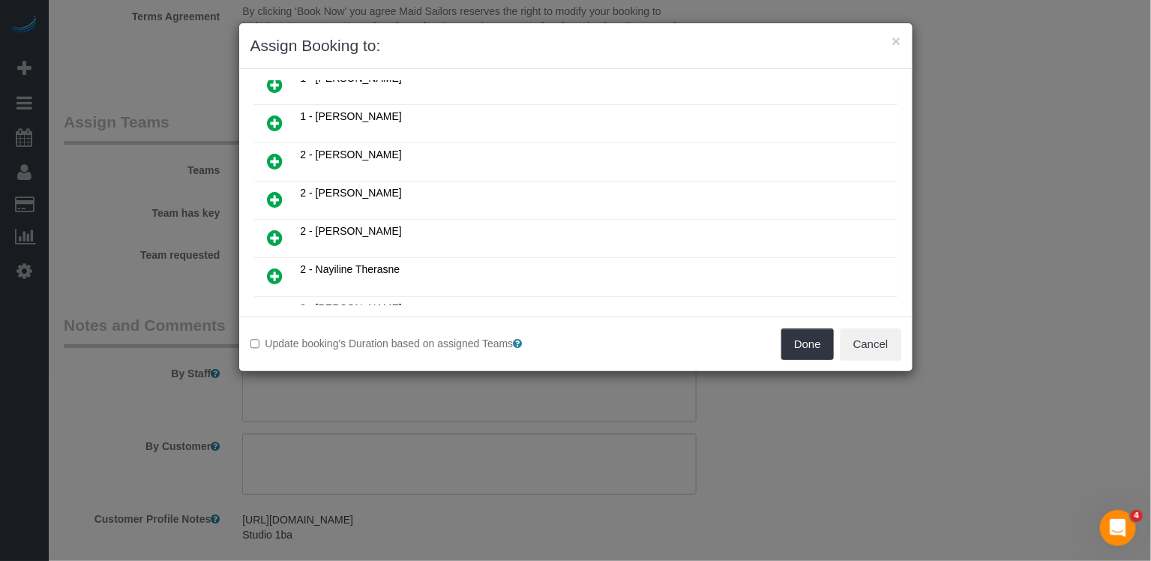
click at [268, 152] on icon at bounding box center [276, 161] width 16 height 18
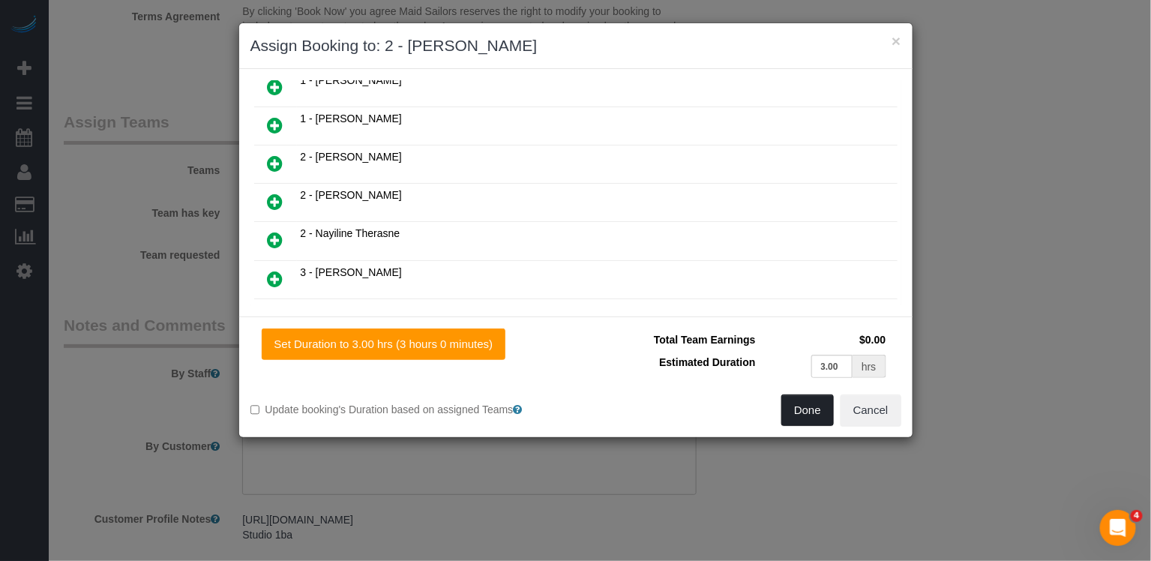
click at [821, 411] on button "Done" at bounding box center [808, 411] width 53 height 32
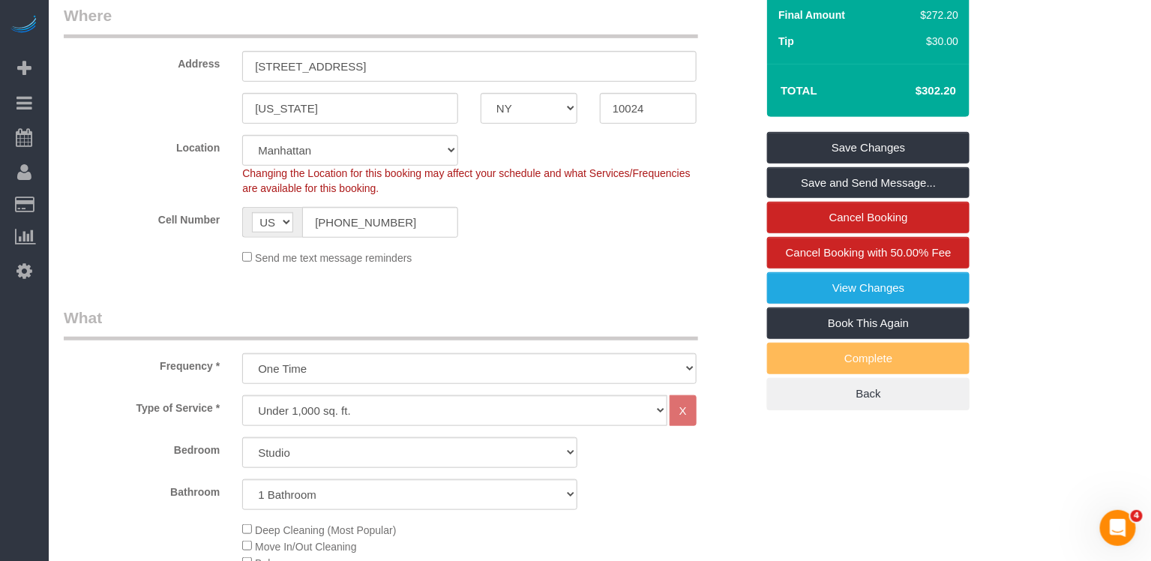
scroll to position [0, 0]
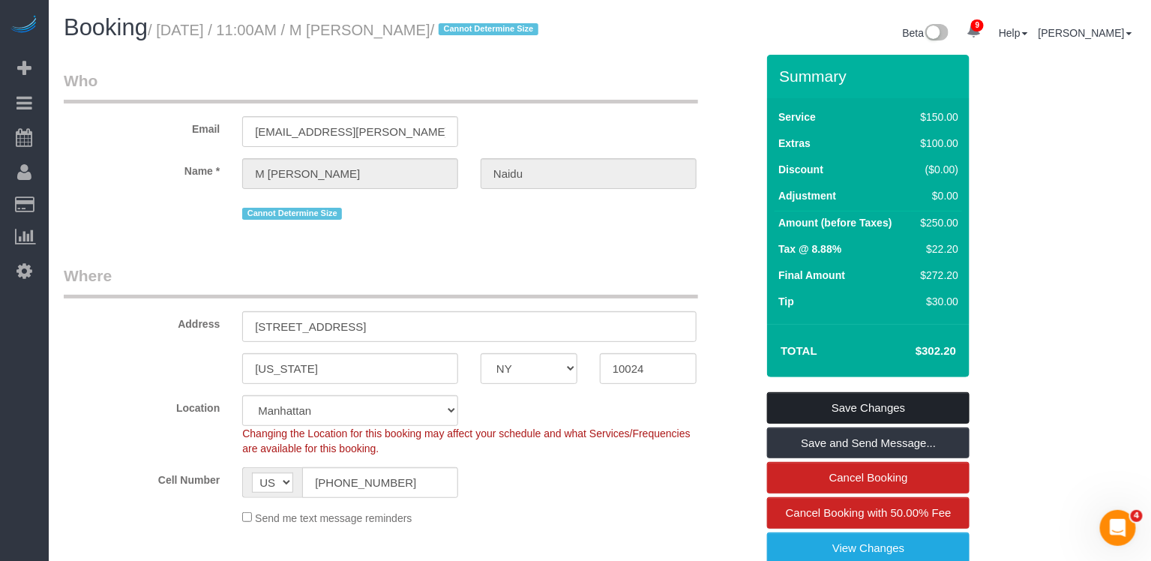
click at [828, 421] on link "Save Changes" at bounding box center [868, 408] width 203 height 32
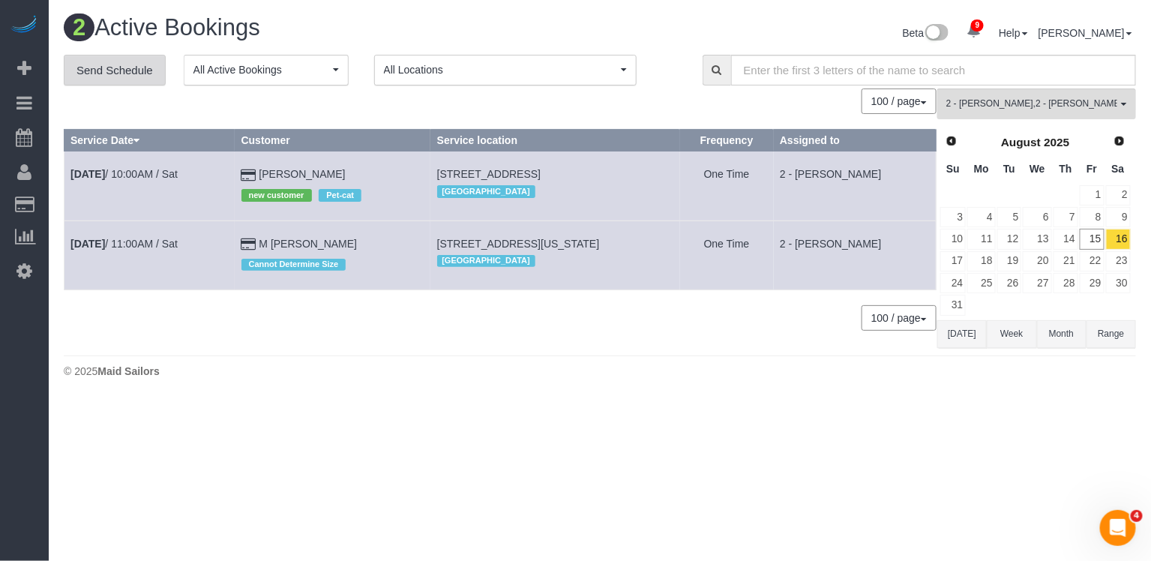
click at [135, 67] on link "Send Schedule" at bounding box center [115, 71] width 102 height 32
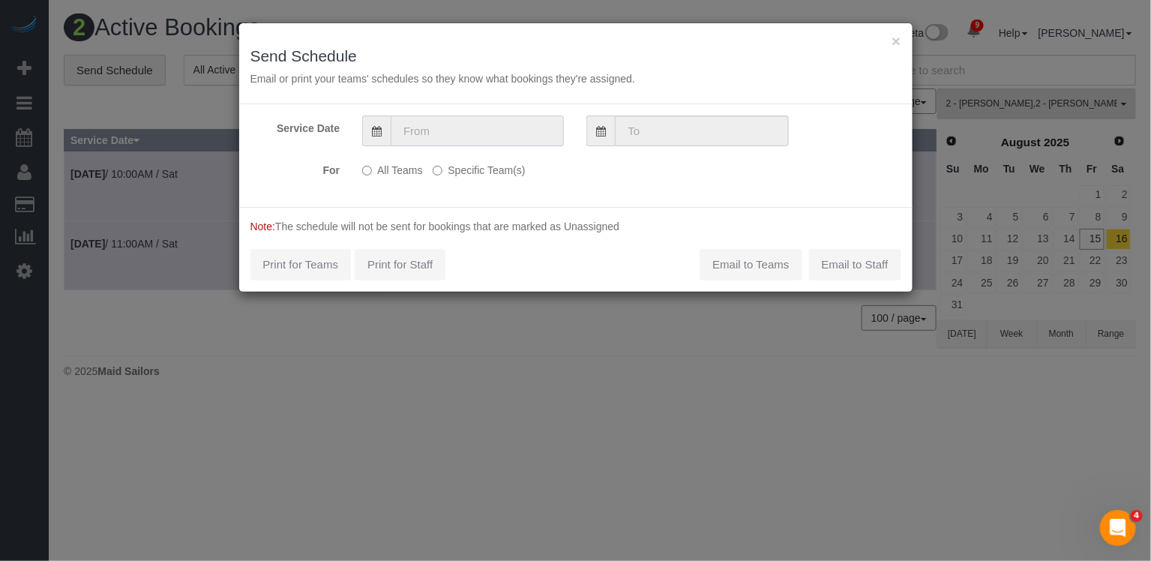
click at [475, 133] on input "text" at bounding box center [477, 131] width 173 height 31
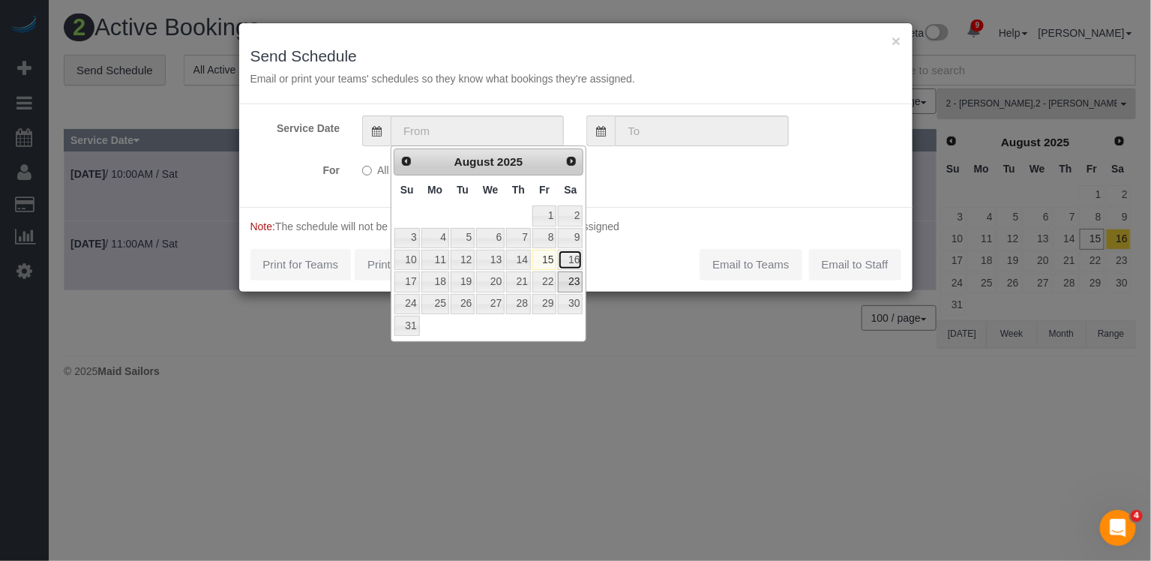
click at [572, 262] on link "16" at bounding box center [570, 260] width 25 height 20
type input "[DATE]"
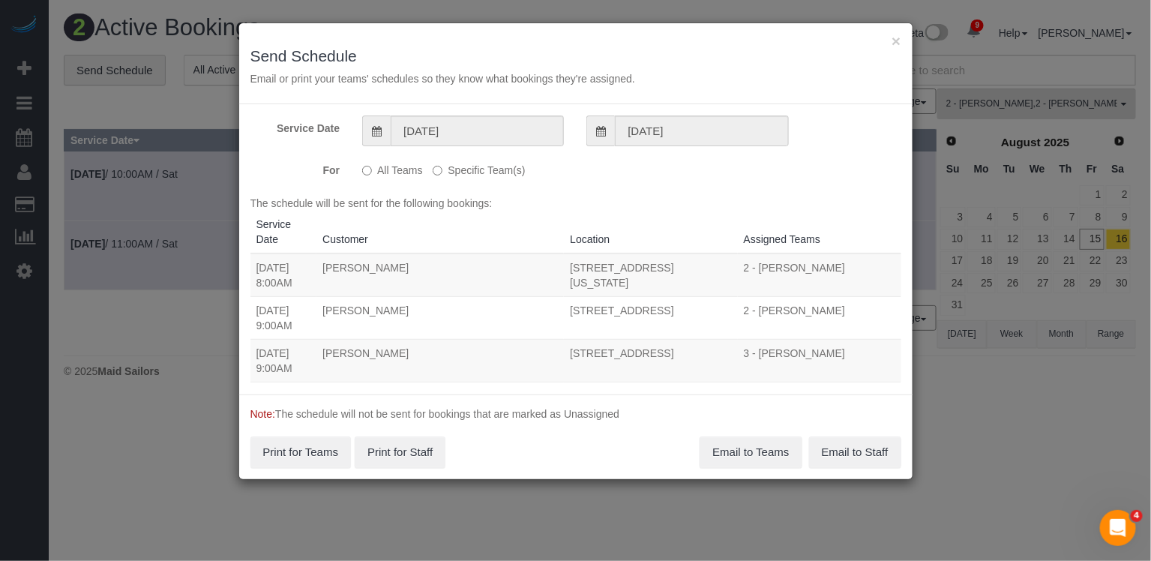
click at [512, 173] on label "Specific Team(s)" at bounding box center [479, 168] width 92 height 20
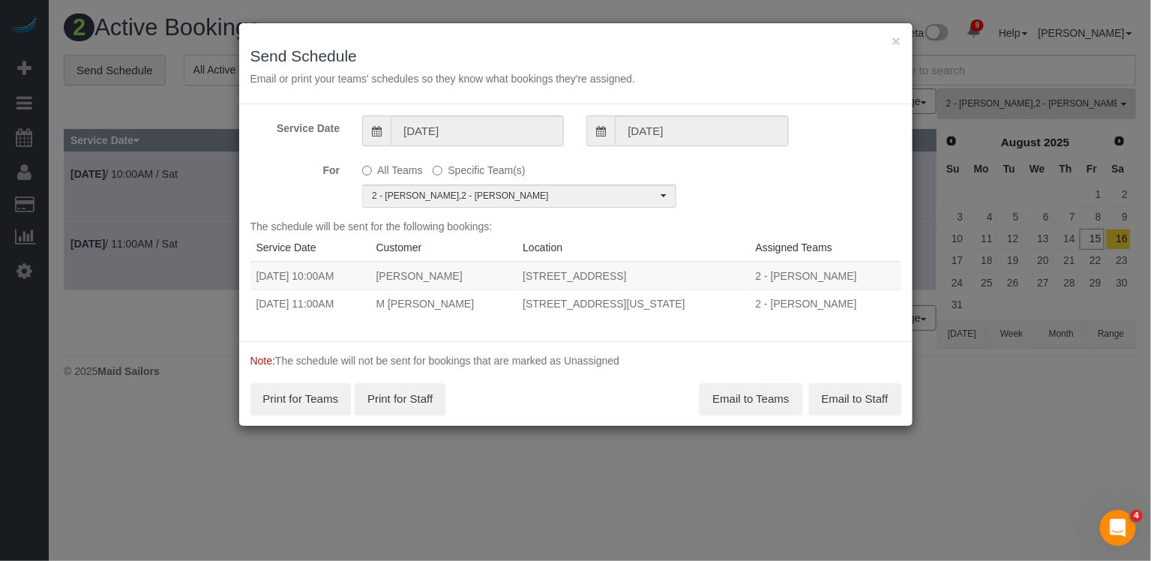
copy td "[STREET_ADDRESS]"
drag, startPoint x: 752, startPoint y: 277, endPoint x: 516, endPoint y: 278, distance: 236.3
click at [517, 278] on td "[STREET_ADDRESS]" at bounding box center [633, 276] width 233 height 29
click at [749, 275] on td "[STREET_ADDRESS]" at bounding box center [633, 276] width 233 height 29
copy tr "[DATE] 10:00AM [PERSON_NAME] [STREET_ADDRESS]"
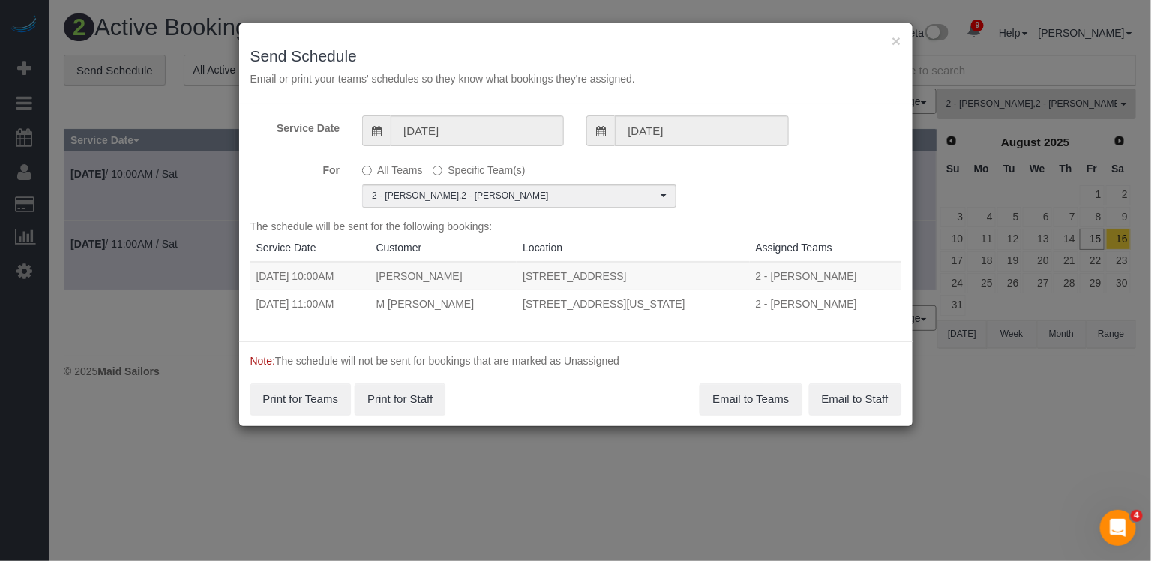
drag, startPoint x: 754, startPoint y: 275, endPoint x: 257, endPoint y: 276, distance: 496.6
click at [257, 276] on tr "[DATE] 10:00AM [PERSON_NAME] [STREET_ADDRESS] 2 - [PERSON_NAME] Unassigned" at bounding box center [576, 276] width 651 height 29
click at [721, 397] on button "Email to Teams" at bounding box center [751, 399] width 102 height 32
